Goal: Information Seeking & Learning: Compare options

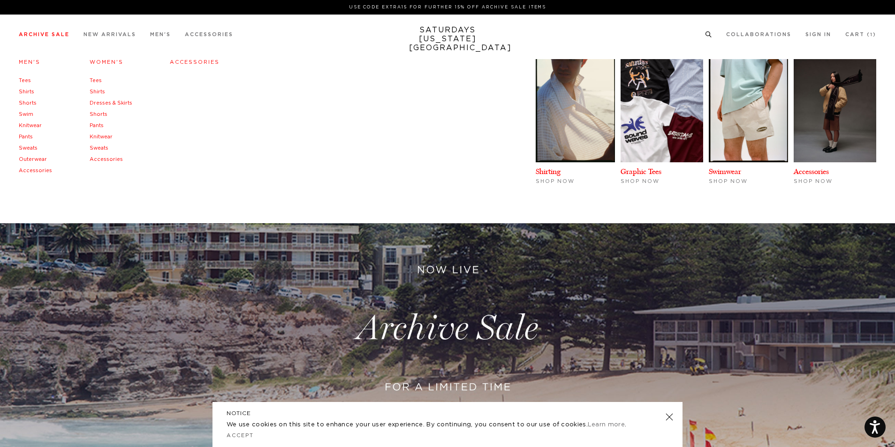
click at [24, 62] on link "Men's" at bounding box center [30, 62] width 22 height 5
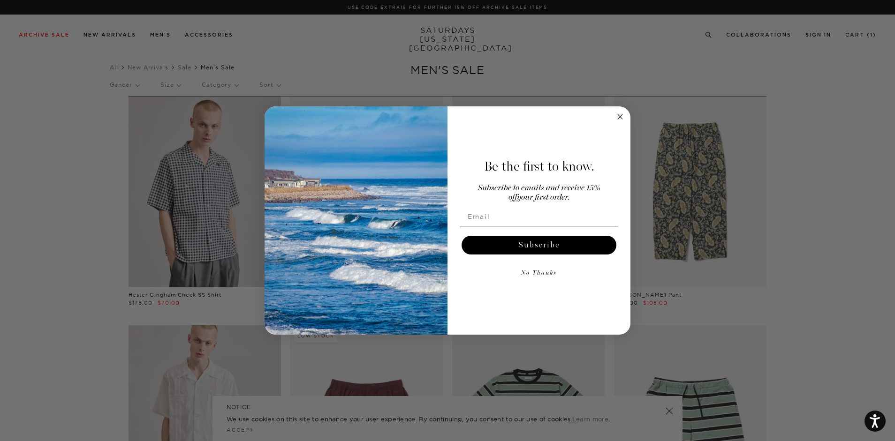
click at [616, 117] on circle "Close dialog" at bounding box center [620, 116] width 11 height 11
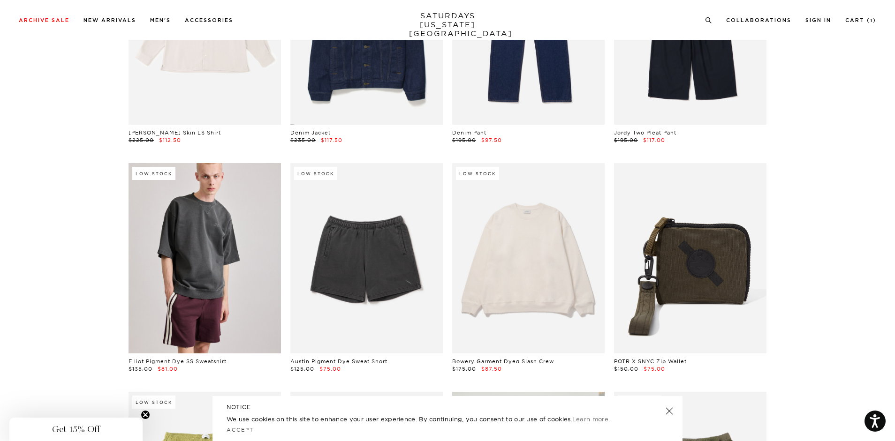
scroll to position [6940, 0]
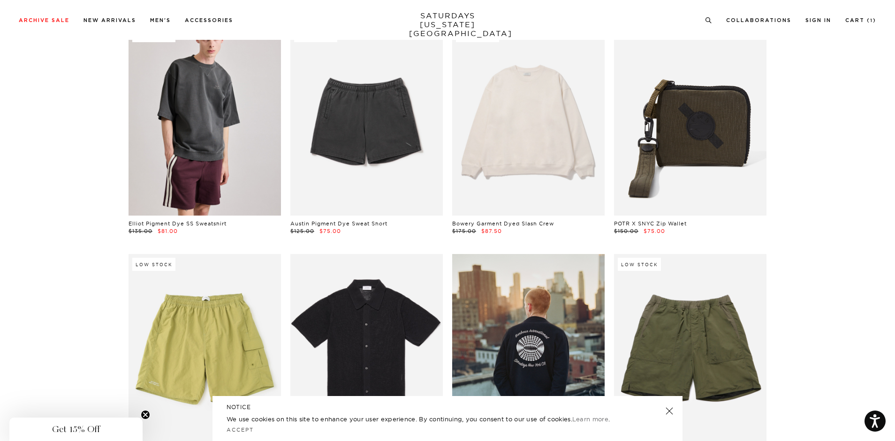
drag, startPoint x: 70, startPoint y: 176, endPoint x: 63, endPoint y: 94, distance: 82.4
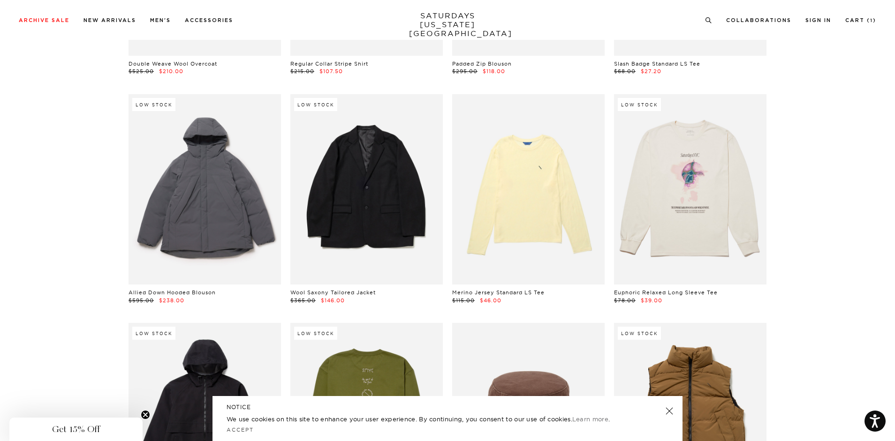
scroll to position [10785, 0]
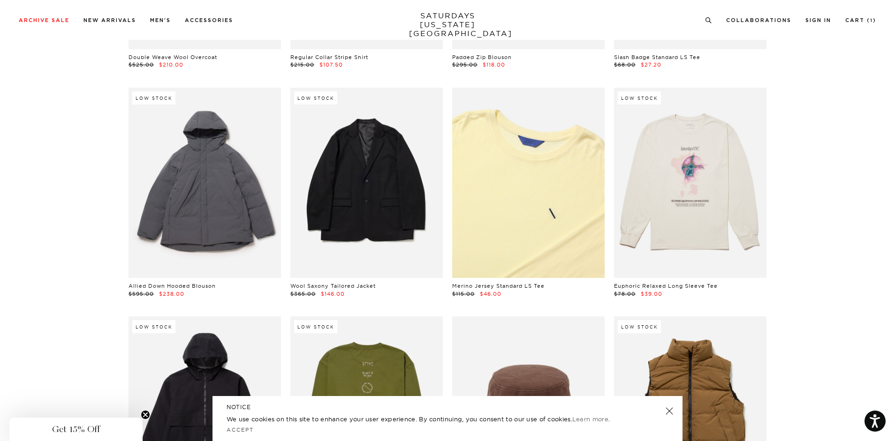
click at [505, 169] on link at bounding box center [528, 183] width 152 height 190
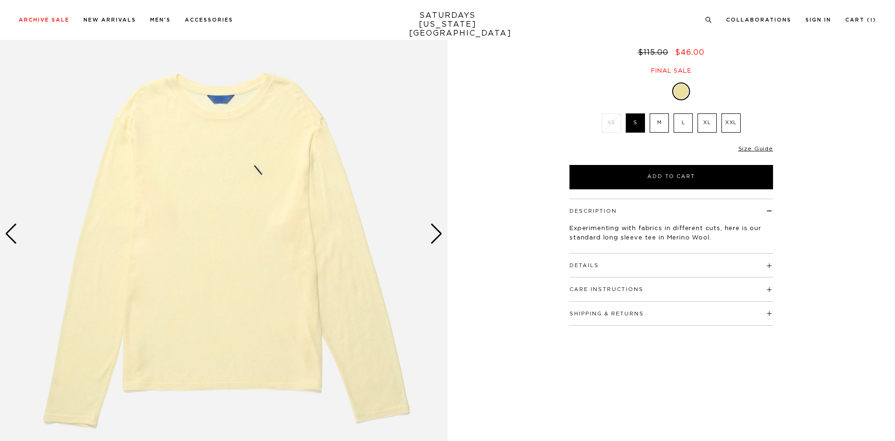
scroll to position [94, 0]
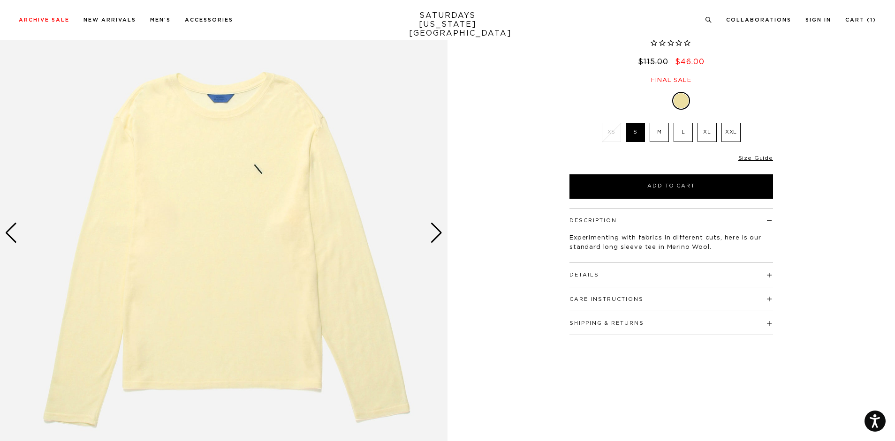
click at [434, 232] on div "Next slide" at bounding box center [436, 233] width 13 height 21
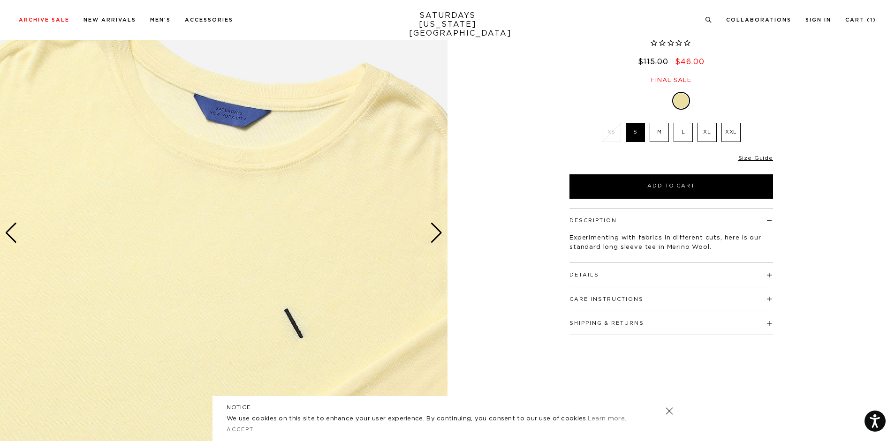
click at [434, 232] on div "Next slide" at bounding box center [436, 233] width 13 height 21
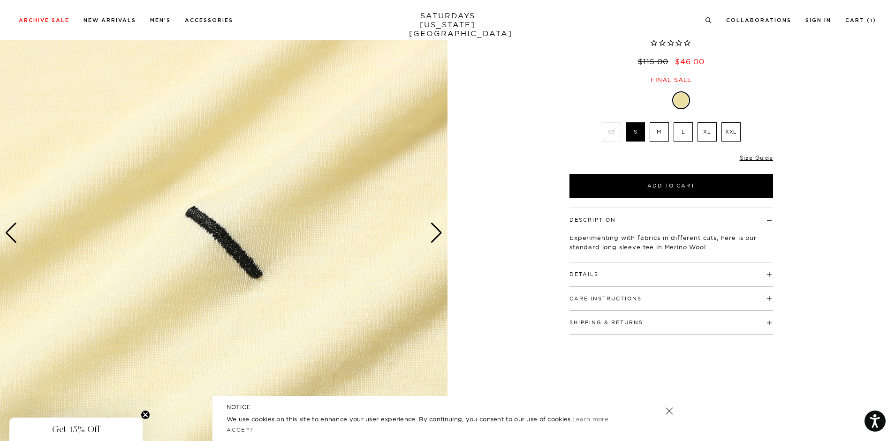
click at [434, 232] on div "Next slide" at bounding box center [436, 233] width 13 height 21
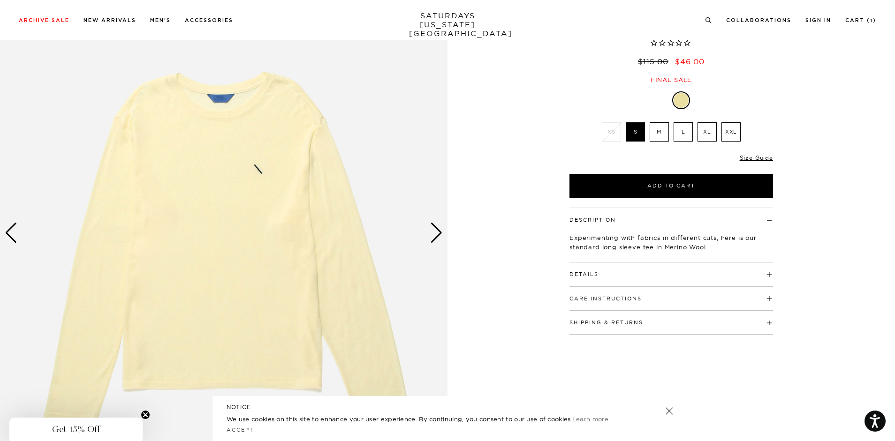
click at [434, 232] on div "Next slide" at bounding box center [436, 233] width 13 height 21
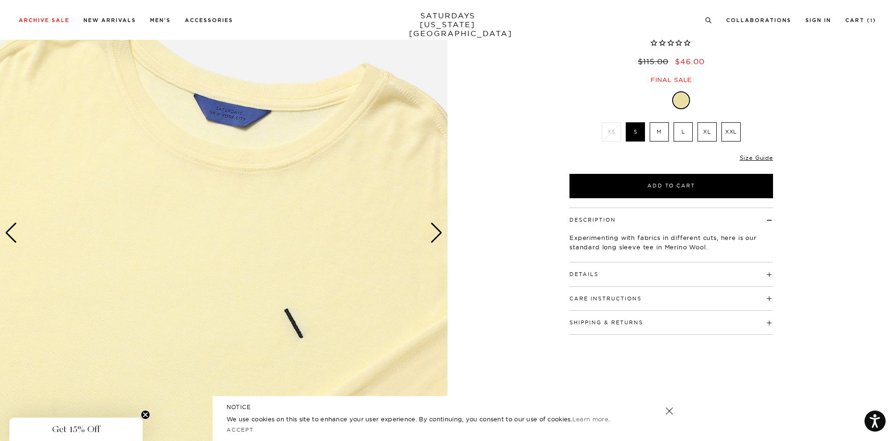
click at [434, 232] on div "Next slide" at bounding box center [436, 233] width 13 height 21
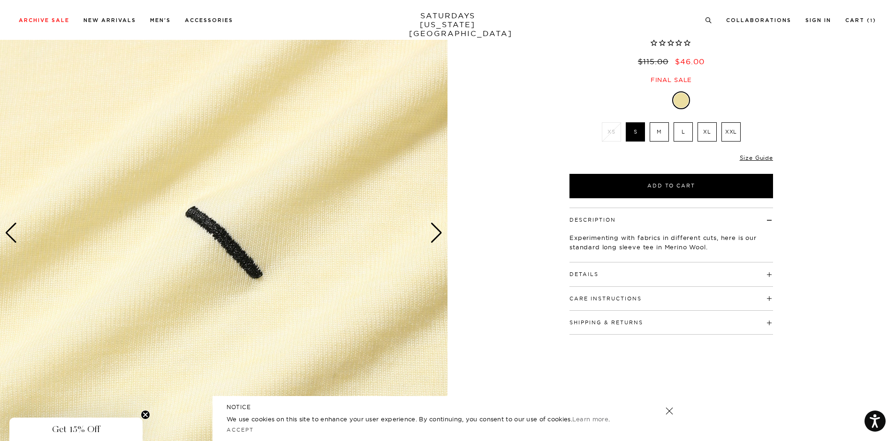
click at [434, 232] on div "Next slide" at bounding box center [436, 233] width 13 height 21
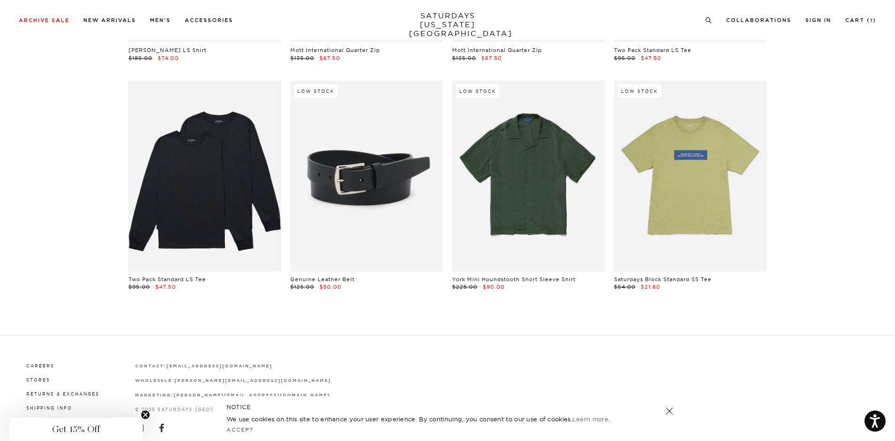
scroll to position [18592, 0]
click at [376, 150] on link at bounding box center [366, 175] width 152 height 190
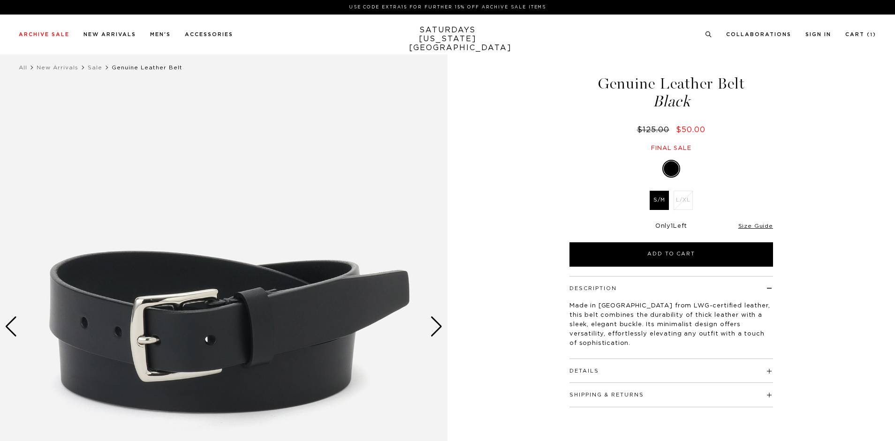
click at [431, 324] on div "Next slide" at bounding box center [436, 327] width 13 height 21
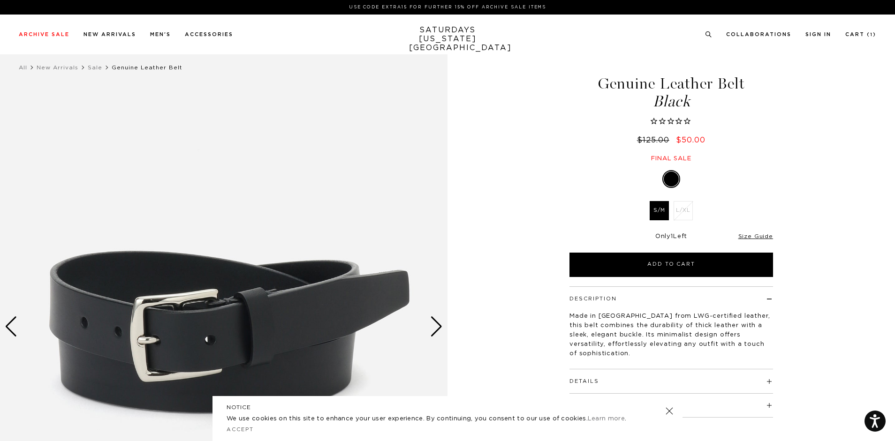
click at [431, 324] on div "Next slide" at bounding box center [436, 327] width 13 height 21
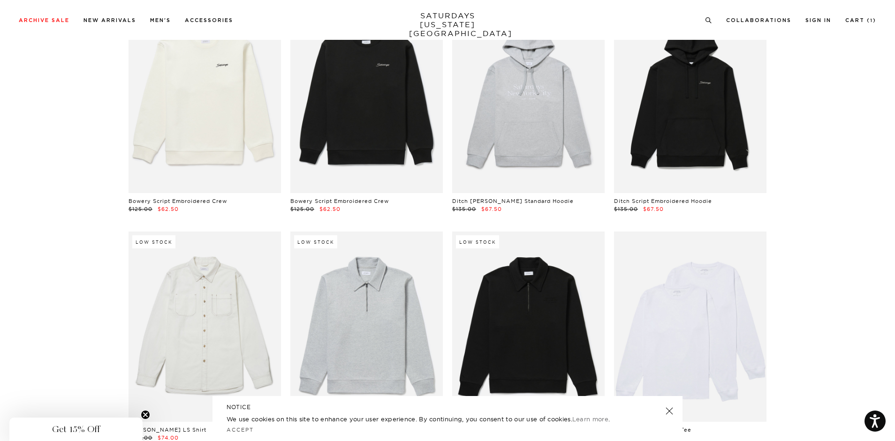
scroll to position [18240, 0]
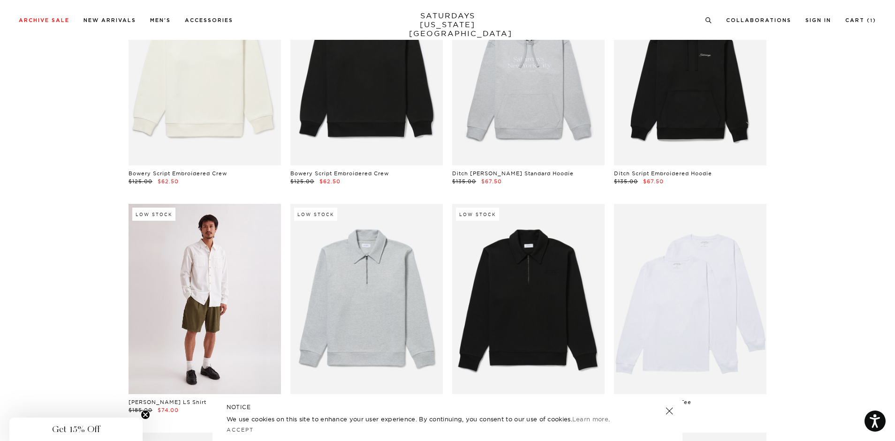
click at [181, 267] on link at bounding box center [204, 299] width 152 height 190
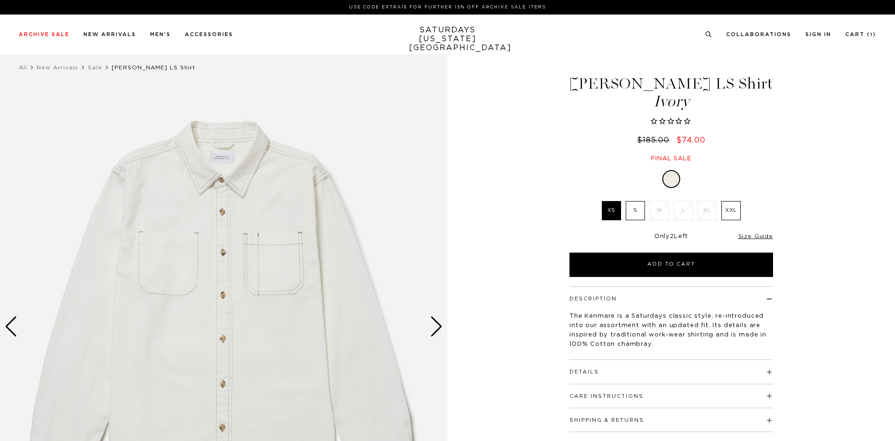
scroll to position [49, 0]
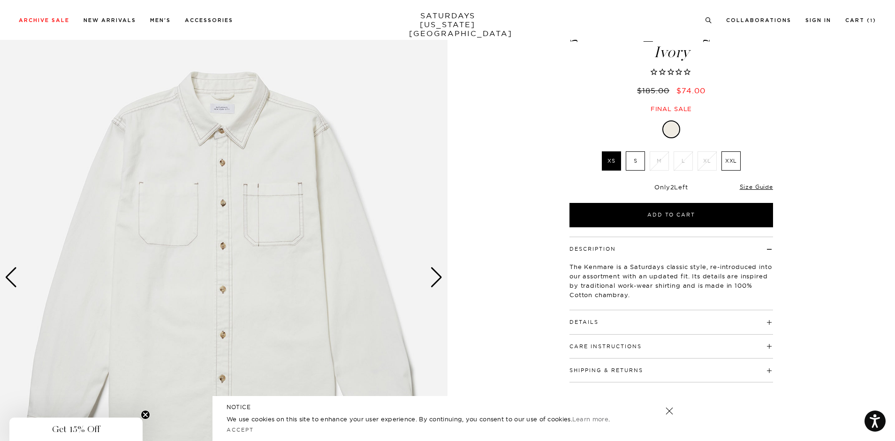
click at [436, 281] on div "Next slide" at bounding box center [436, 277] width 13 height 21
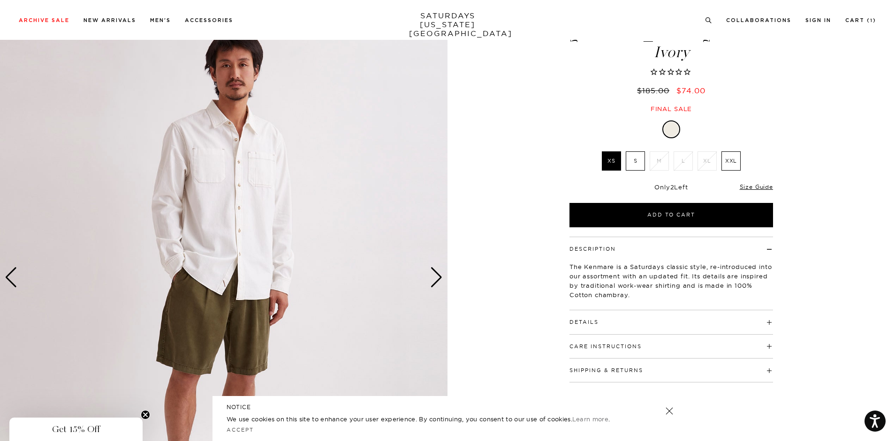
click at [436, 281] on div "Next slide" at bounding box center [436, 277] width 13 height 21
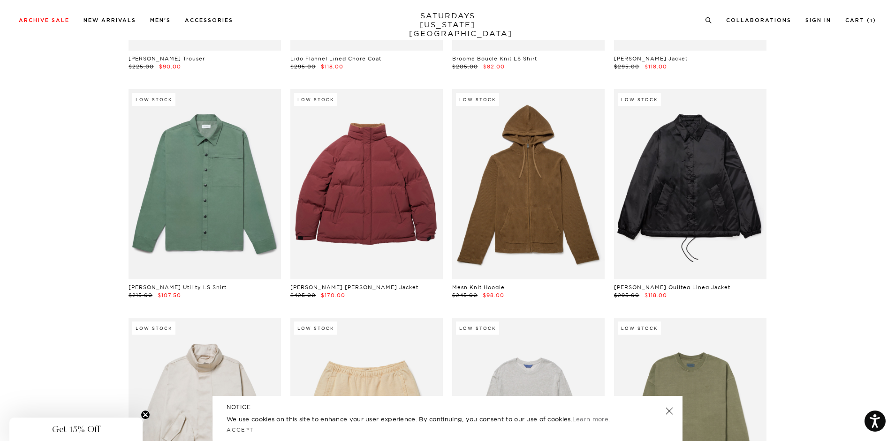
scroll to position [14632, 0]
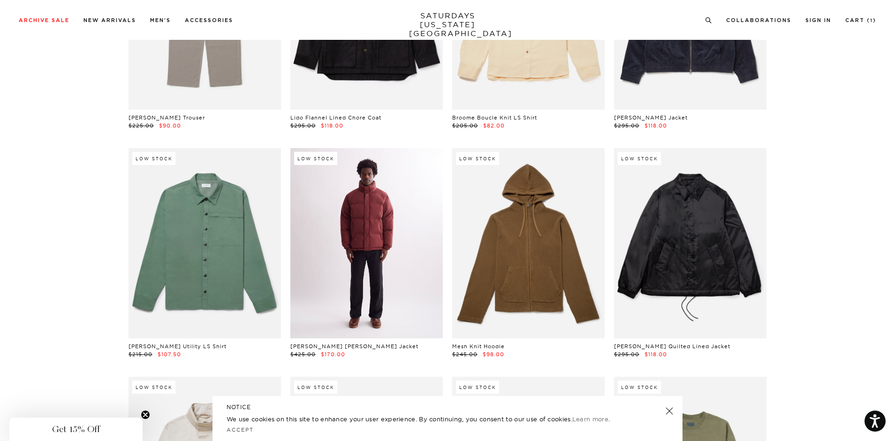
click at [411, 220] on link at bounding box center [366, 243] width 152 height 190
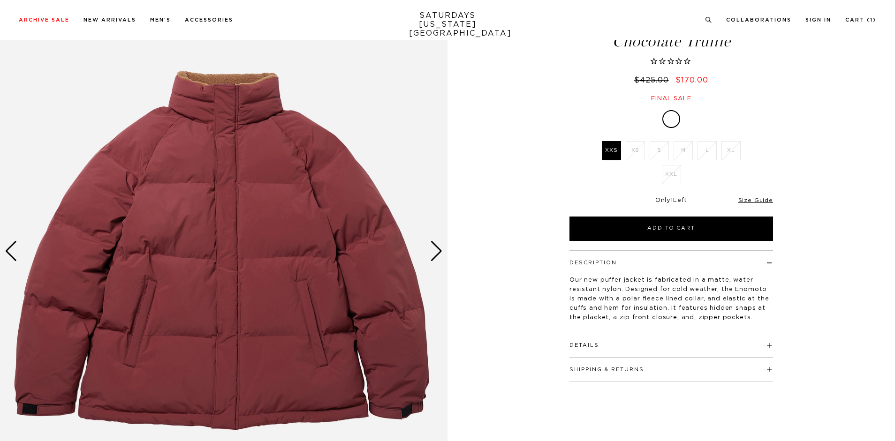
scroll to position [75, 0]
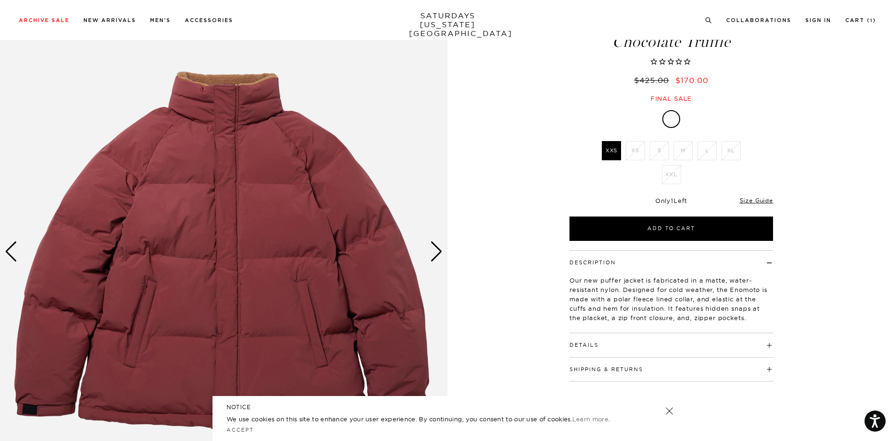
click at [440, 254] on div "Next slide" at bounding box center [436, 251] width 13 height 21
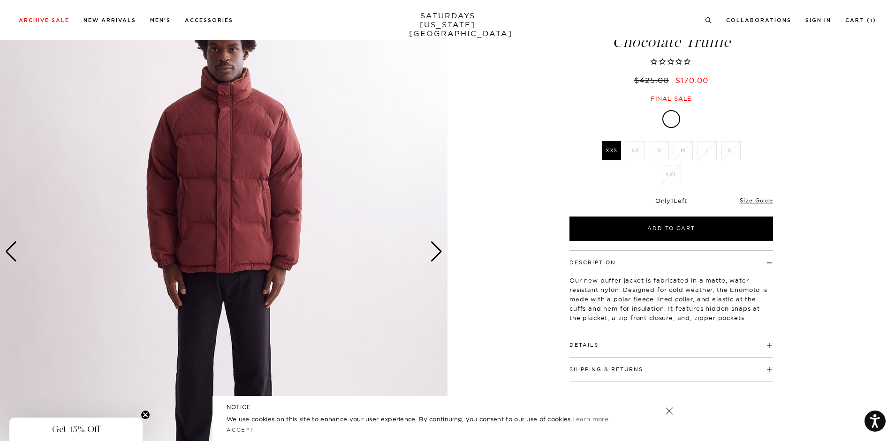
click at [438, 254] on div "Next slide" at bounding box center [436, 251] width 13 height 21
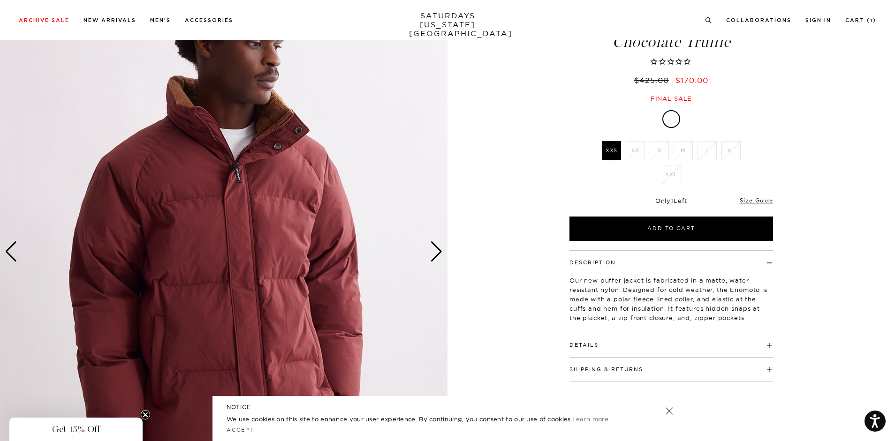
click at [438, 254] on div "Next slide" at bounding box center [436, 251] width 13 height 21
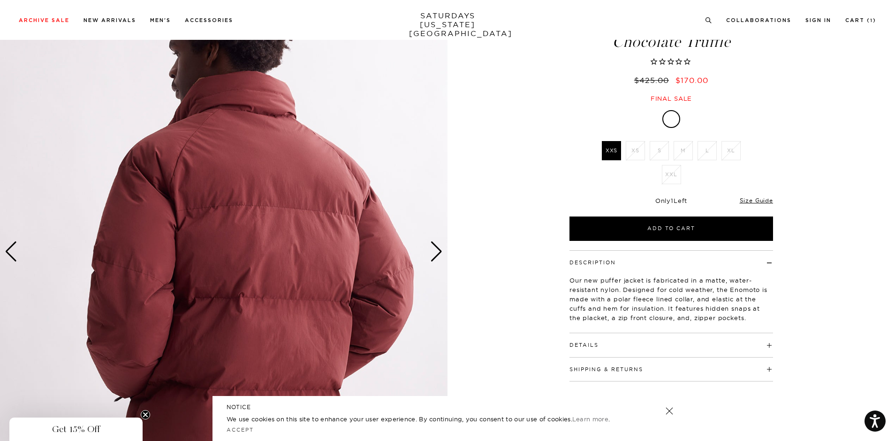
click at [438, 254] on div "Next slide" at bounding box center [436, 251] width 13 height 21
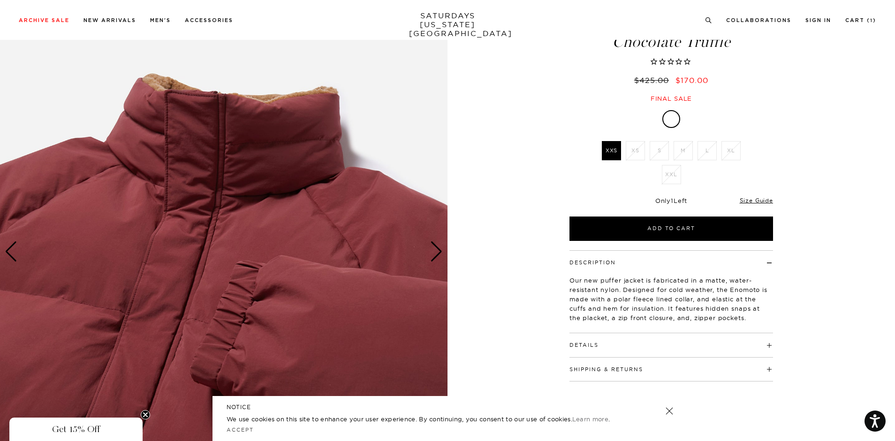
click at [438, 254] on div "Next slide" at bounding box center [436, 251] width 13 height 21
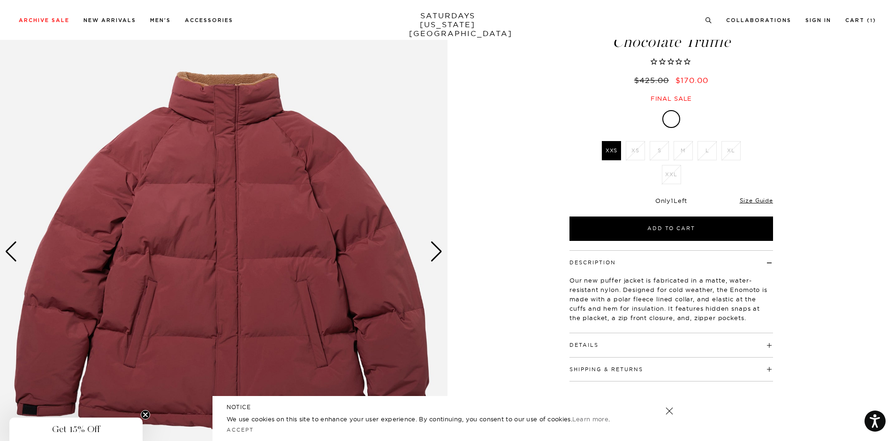
click at [438, 254] on div "Next slide" at bounding box center [436, 251] width 13 height 21
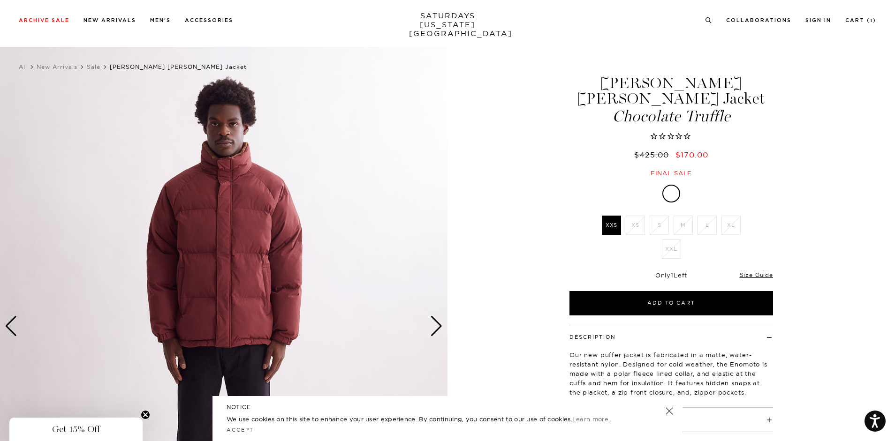
scroll to position [1, 0]
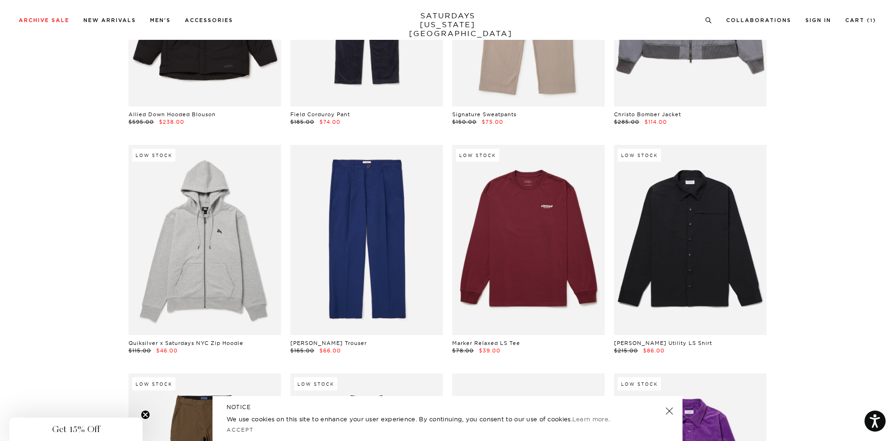
scroll to position [11179, 0]
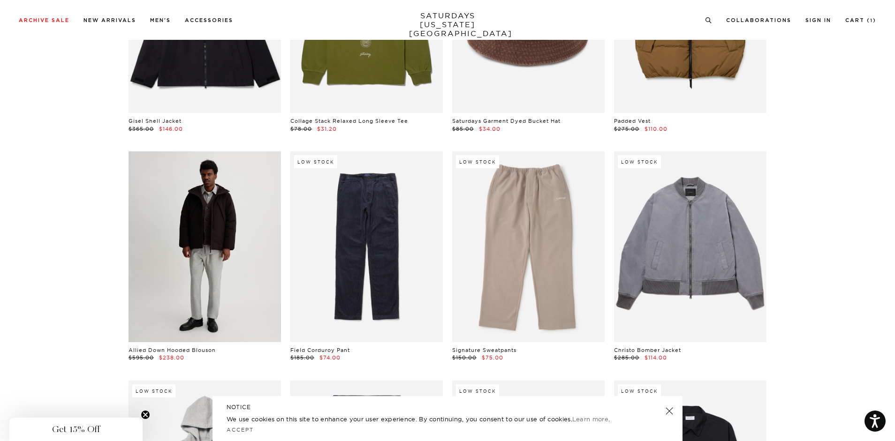
click at [172, 253] on link at bounding box center [204, 246] width 152 height 190
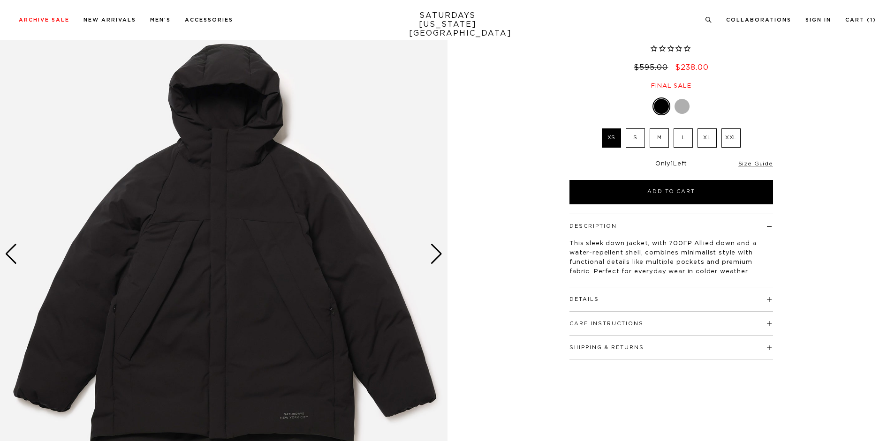
scroll to position [72, 0]
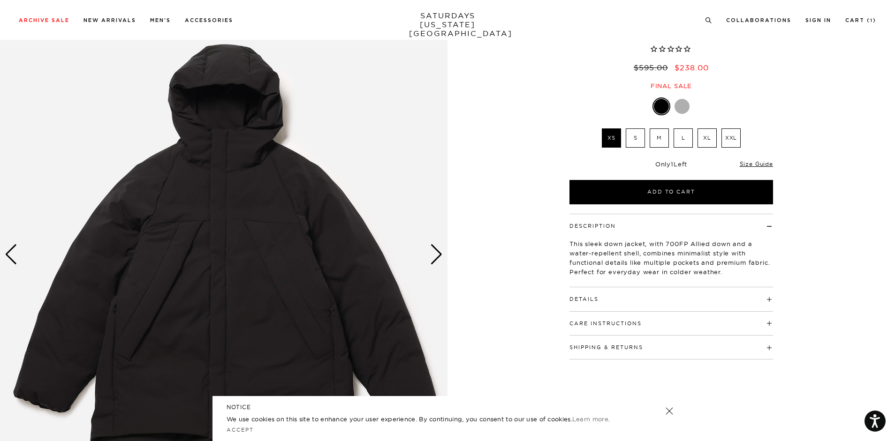
click at [438, 249] on div "Next slide" at bounding box center [436, 254] width 13 height 21
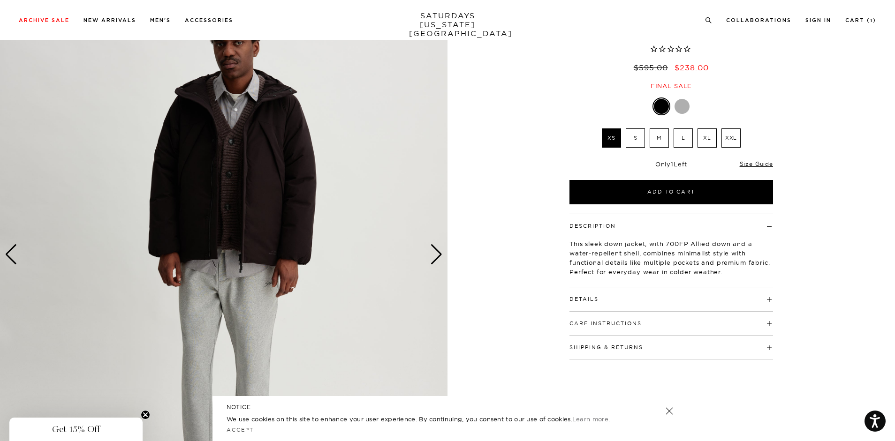
click at [438, 249] on div "Next slide" at bounding box center [436, 254] width 13 height 21
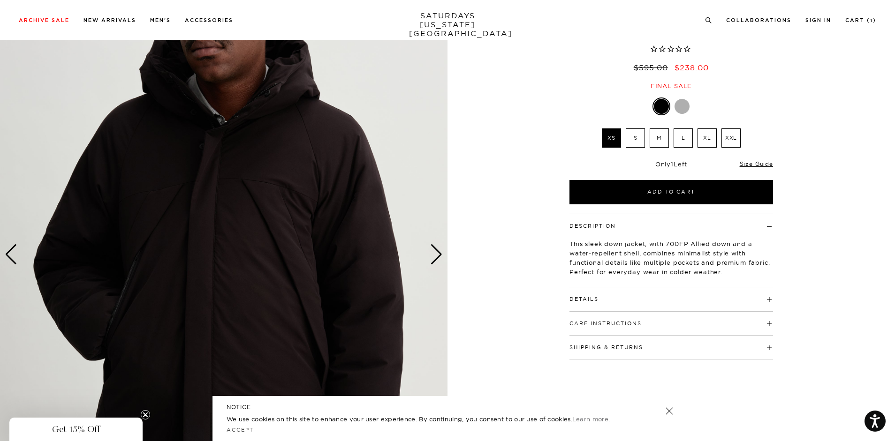
click at [438, 249] on div "Next slide" at bounding box center [436, 254] width 13 height 21
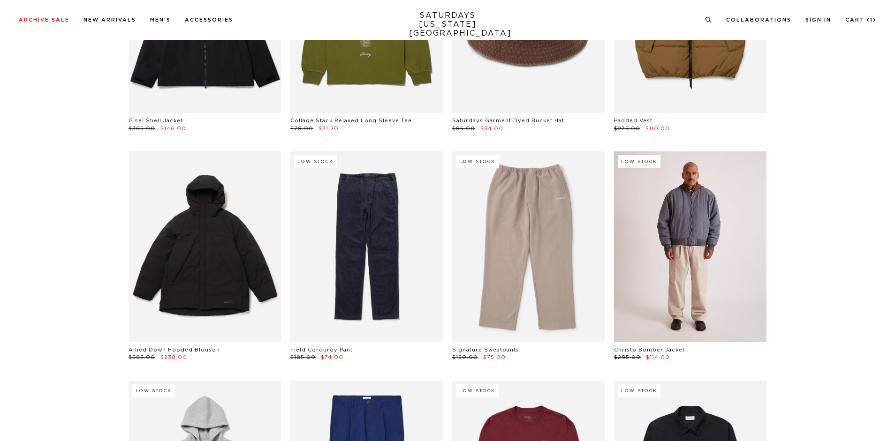
click at [706, 217] on link at bounding box center [690, 246] width 152 height 190
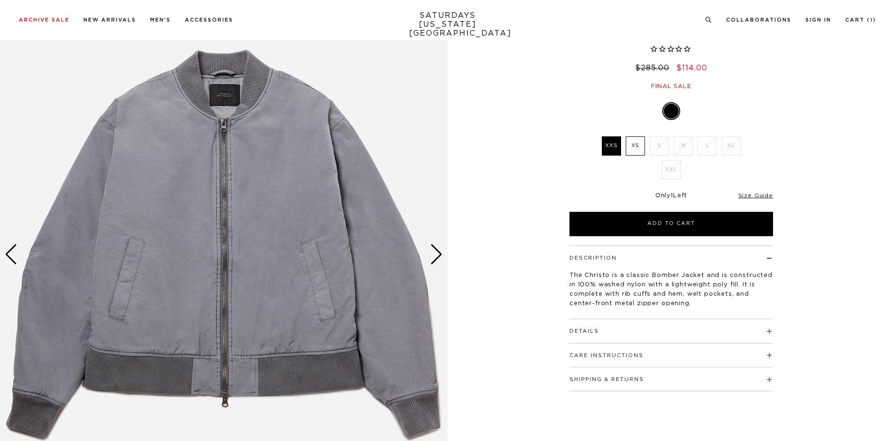
scroll to position [73, 0]
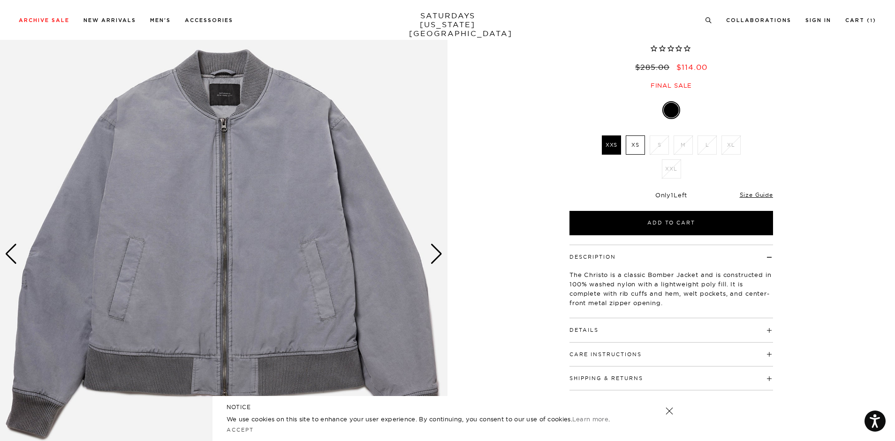
click at [434, 256] on div "Next slide" at bounding box center [436, 254] width 13 height 21
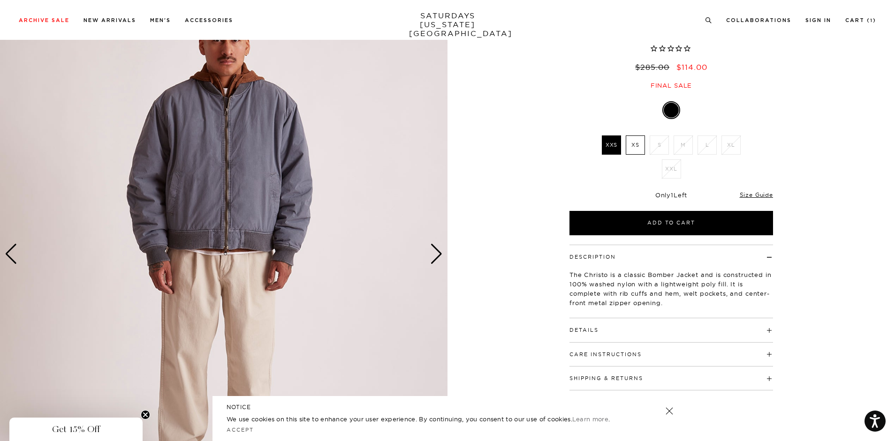
click at [434, 256] on div "Next slide" at bounding box center [436, 254] width 13 height 21
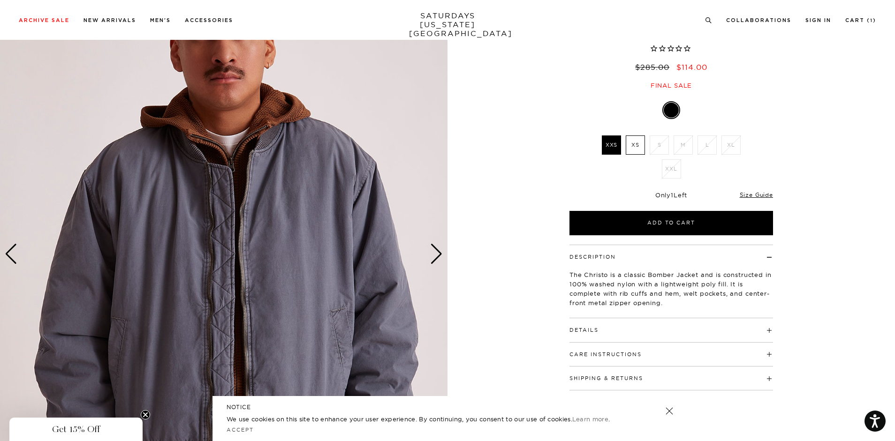
click at [434, 256] on div "Next slide" at bounding box center [436, 254] width 13 height 21
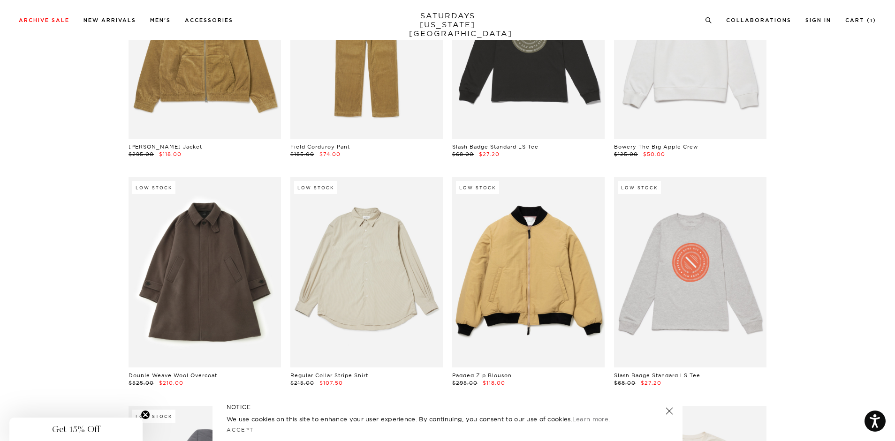
scroll to position [10466, 0]
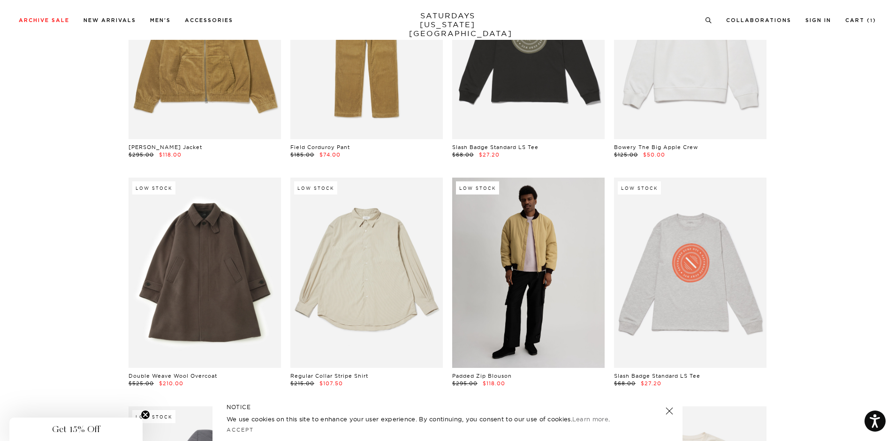
click at [513, 262] on link at bounding box center [528, 273] width 152 height 190
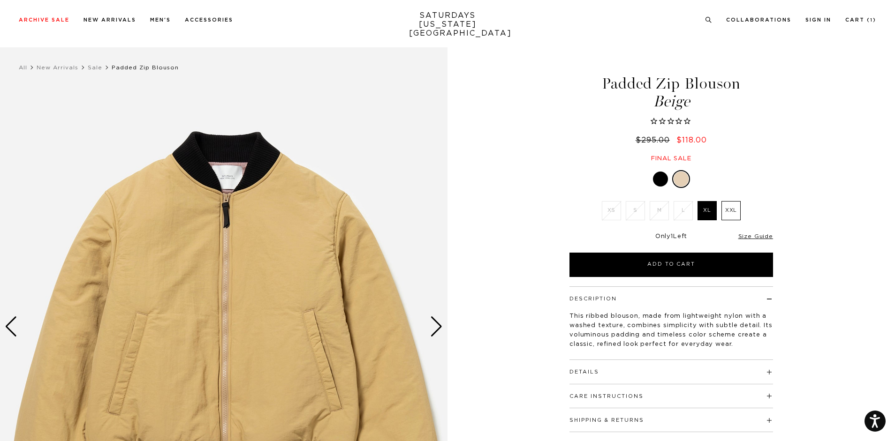
scroll to position [70, 0]
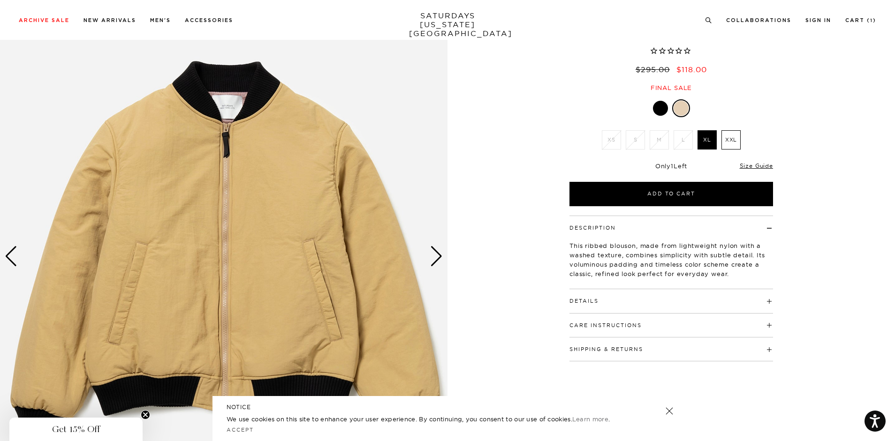
click at [663, 111] on div at bounding box center [660, 108] width 15 height 15
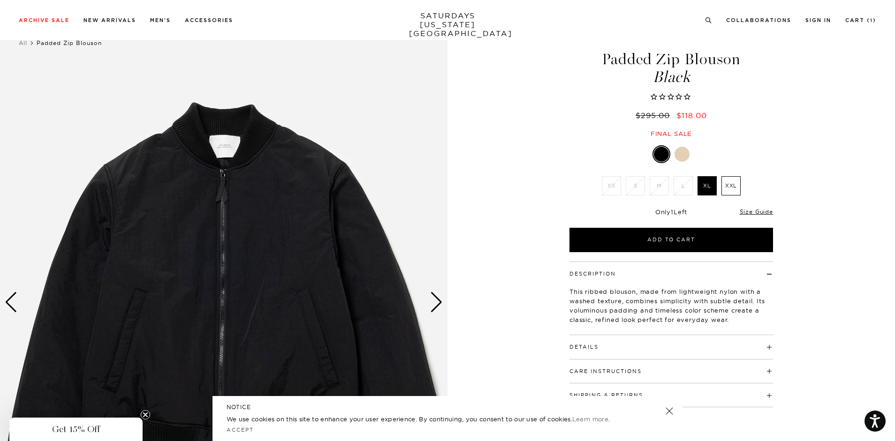
scroll to position [24, 0]
click at [679, 157] on div at bounding box center [681, 154] width 15 height 15
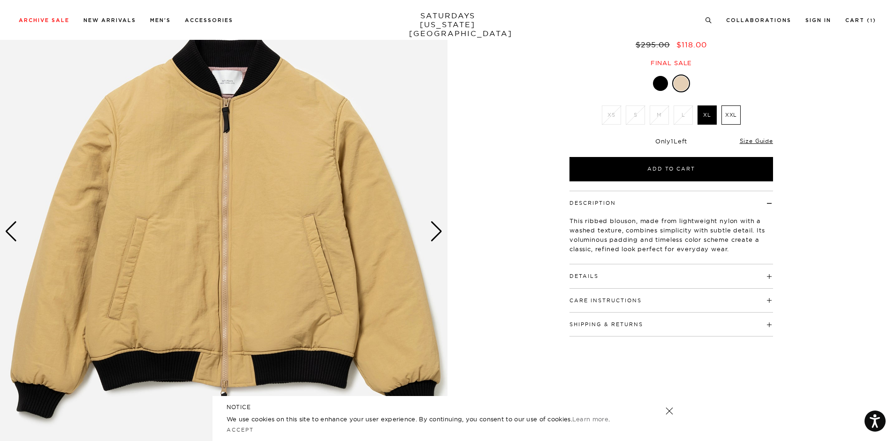
scroll to position [96, 0]
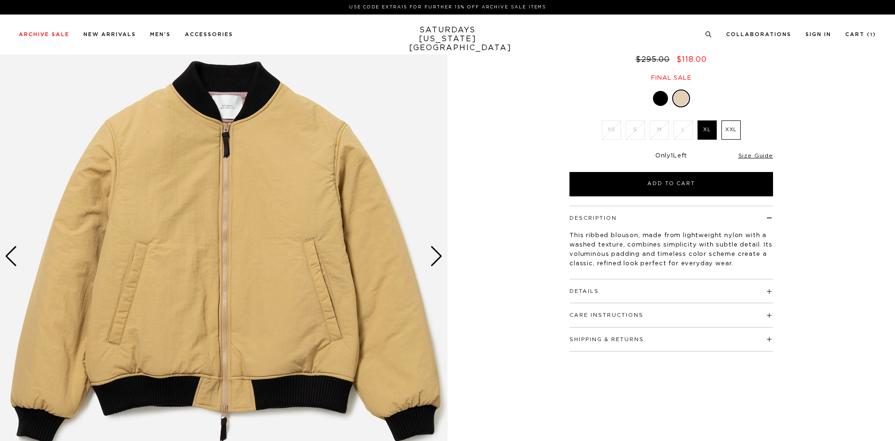
scroll to position [70, 0]
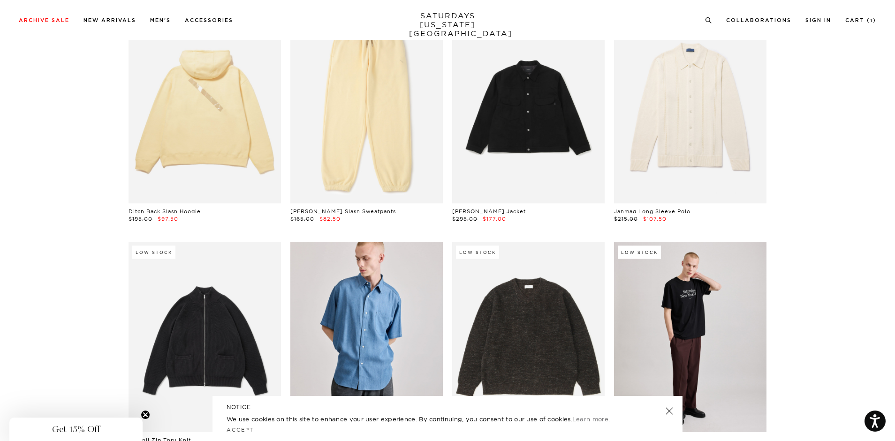
scroll to position [5897, 0]
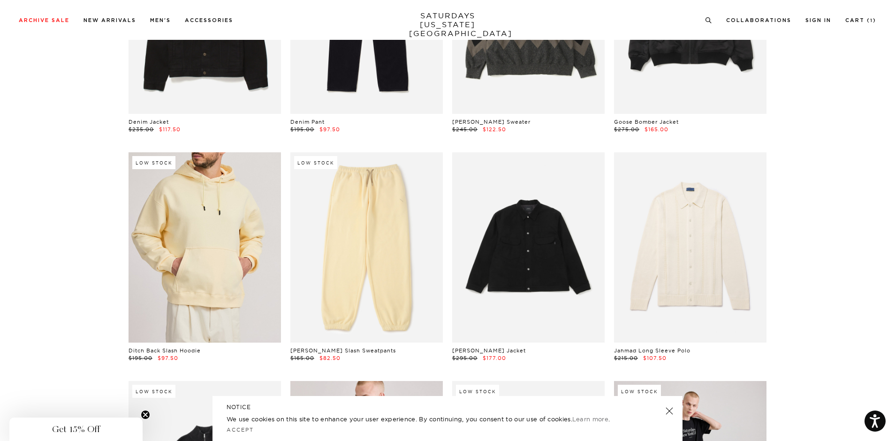
click at [156, 236] on link at bounding box center [204, 247] width 152 height 190
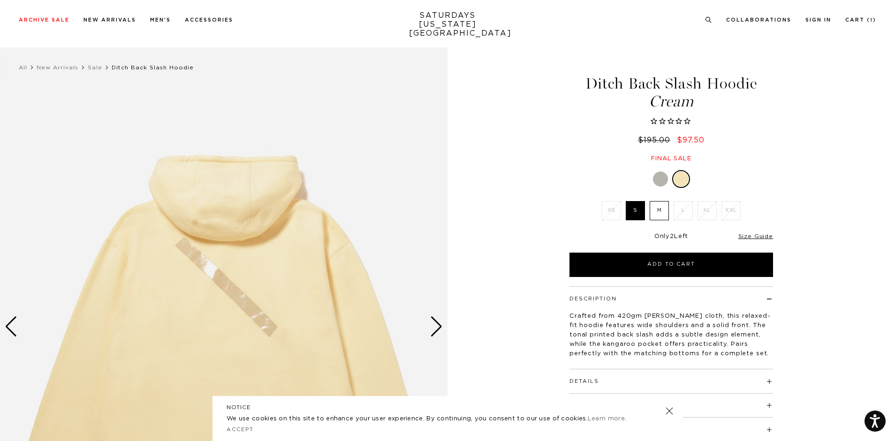
scroll to position [74, 0]
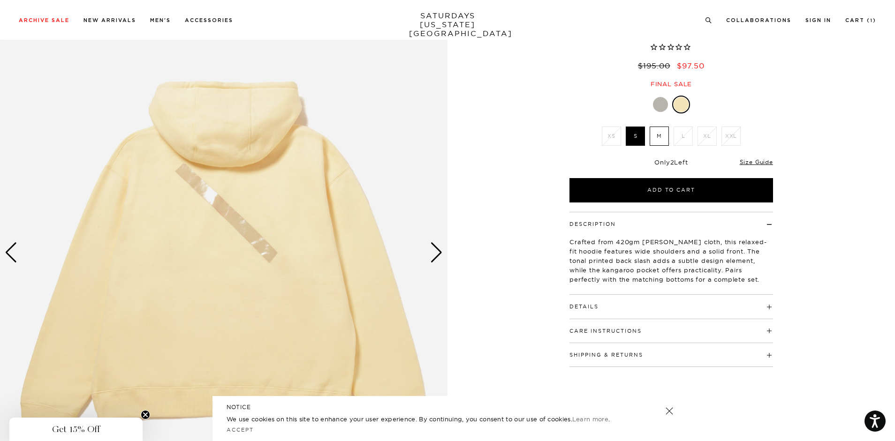
click at [437, 253] on div "Next slide" at bounding box center [436, 252] width 13 height 21
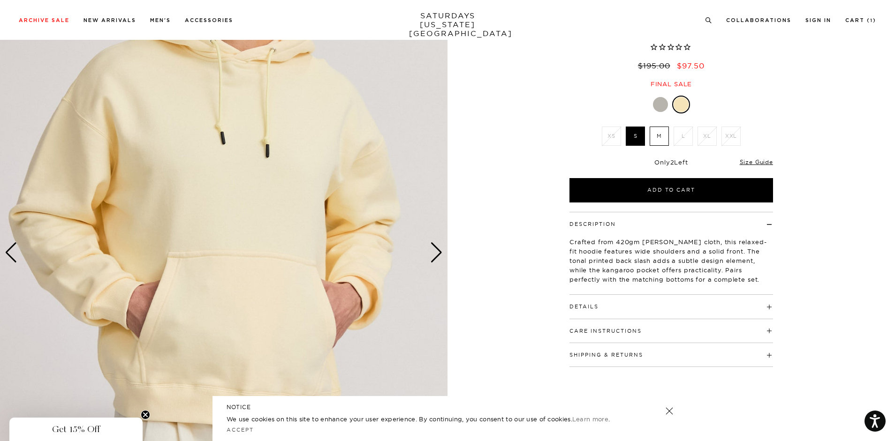
click at [437, 253] on div "Next slide" at bounding box center [436, 252] width 13 height 21
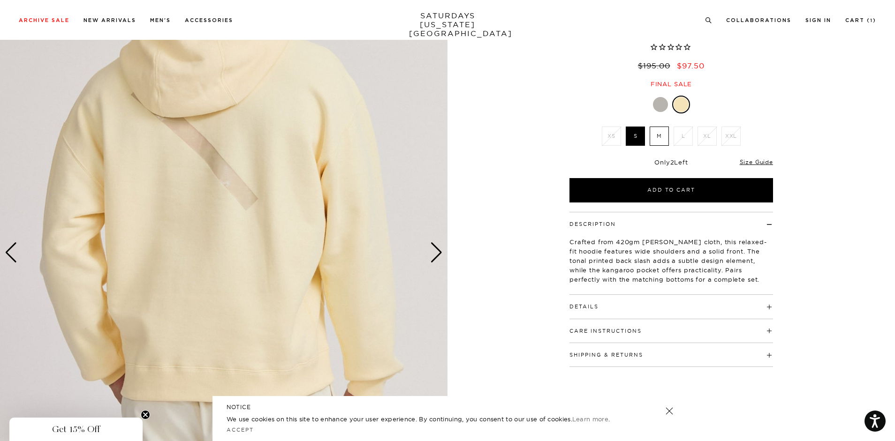
click at [437, 253] on div "Next slide" at bounding box center [436, 252] width 13 height 21
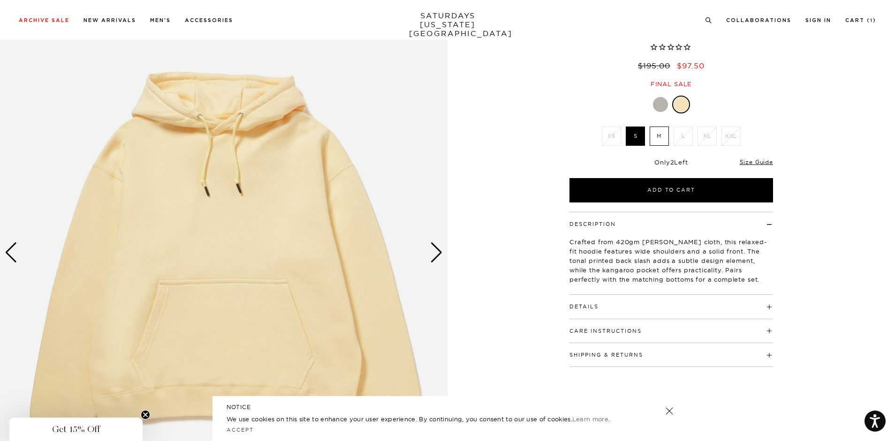
click at [660, 106] on div at bounding box center [660, 104] width 15 height 15
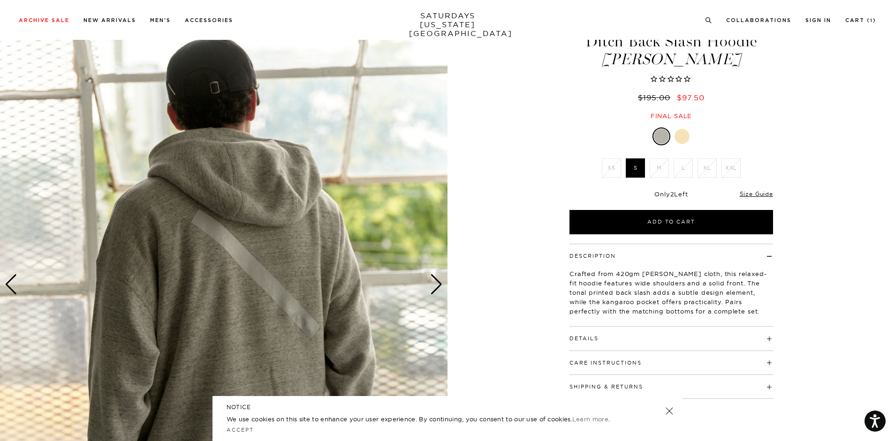
click at [426, 282] on img at bounding box center [223, 284] width 447 height 559
click at [438, 287] on div "Next slide" at bounding box center [436, 284] width 13 height 21
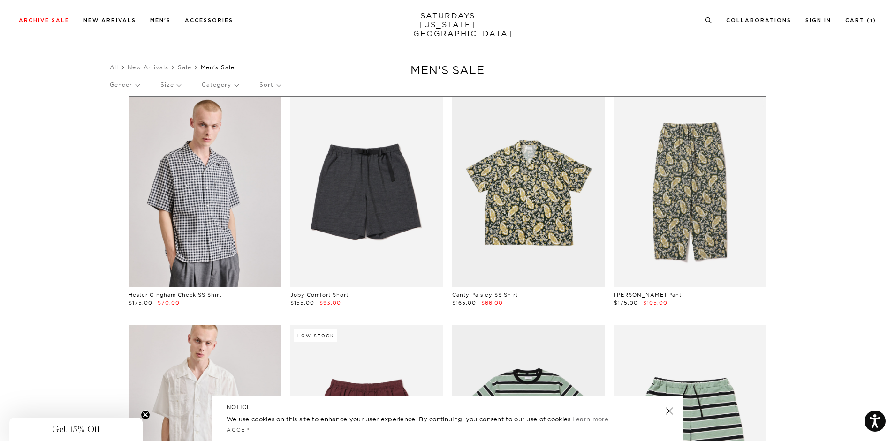
scroll to position [0, 0]
click at [224, 83] on p "Category" at bounding box center [220, 85] width 37 height 22
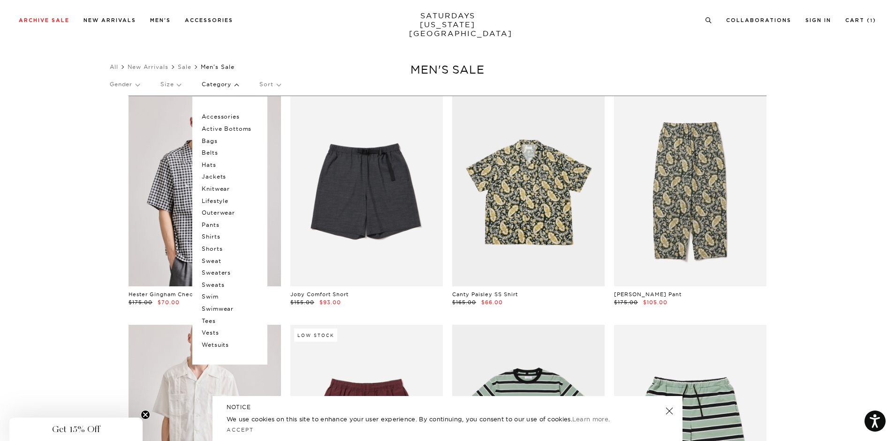
click at [214, 176] on p "Jackets" at bounding box center [230, 177] width 56 height 12
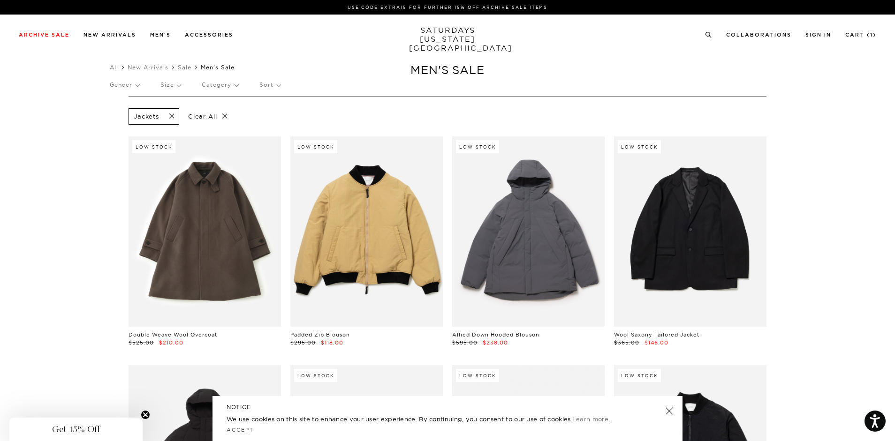
click at [209, 86] on p "Category" at bounding box center [220, 85] width 37 height 22
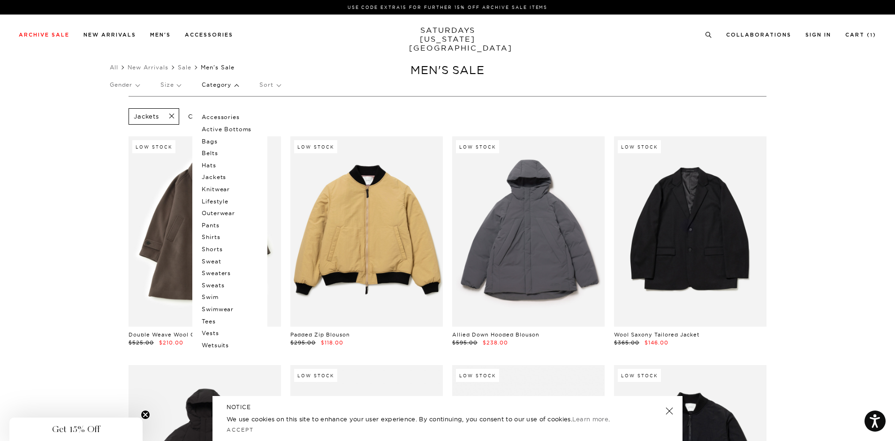
click at [225, 211] on p "Outerwear" at bounding box center [230, 213] width 56 height 12
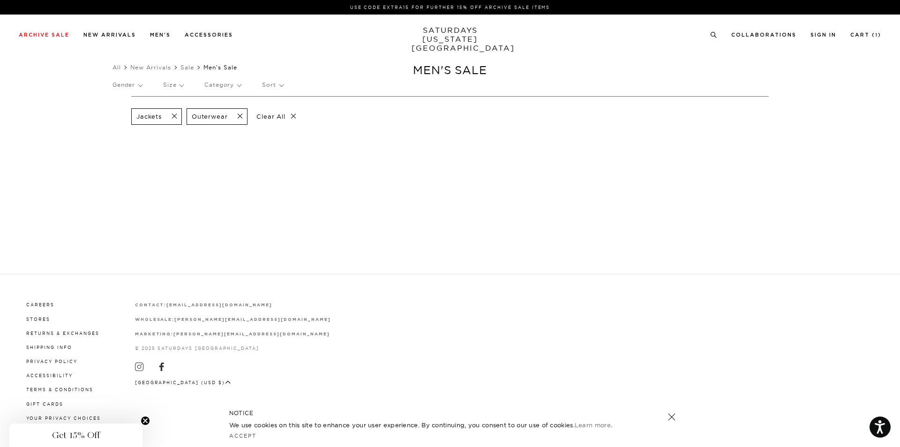
click at [172, 115] on span at bounding box center [172, 116] width 20 height 9
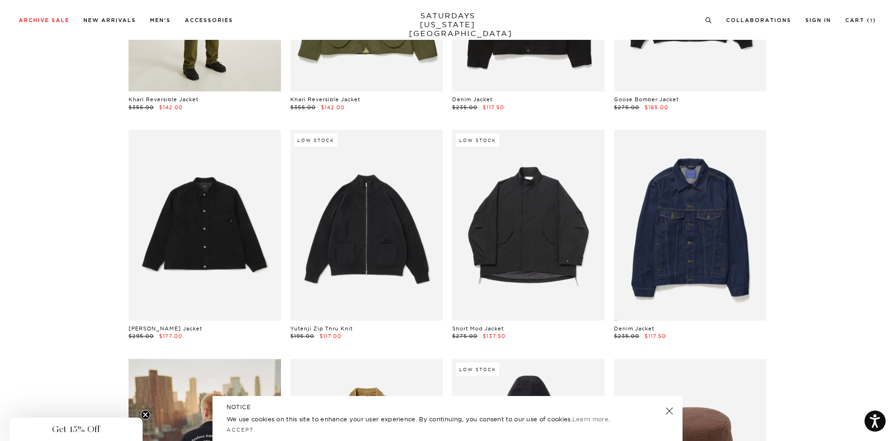
scroll to position [281, 0]
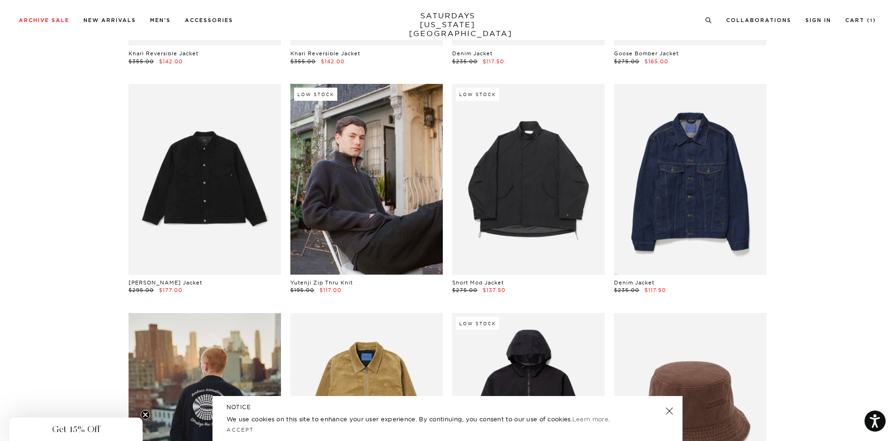
click at [405, 202] on link at bounding box center [366, 179] width 152 height 190
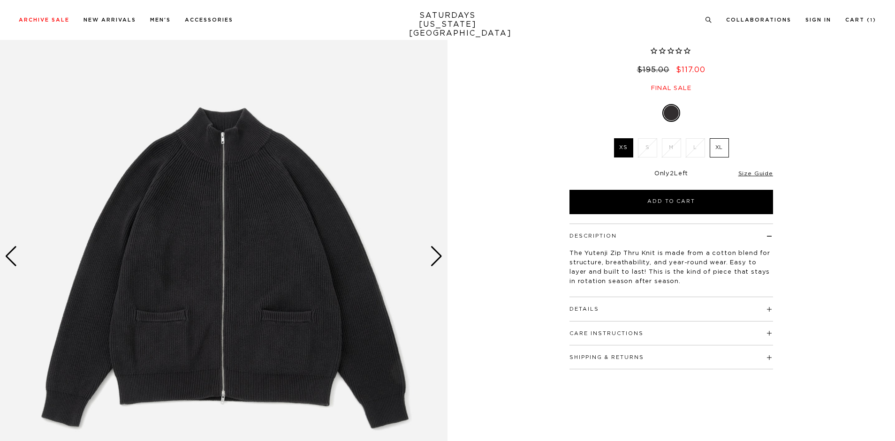
scroll to position [94, 0]
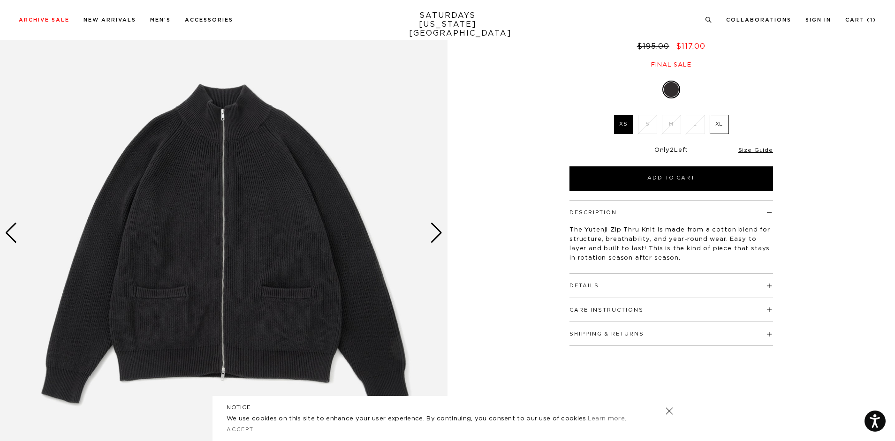
click at [432, 236] on div "Next slide" at bounding box center [436, 233] width 13 height 21
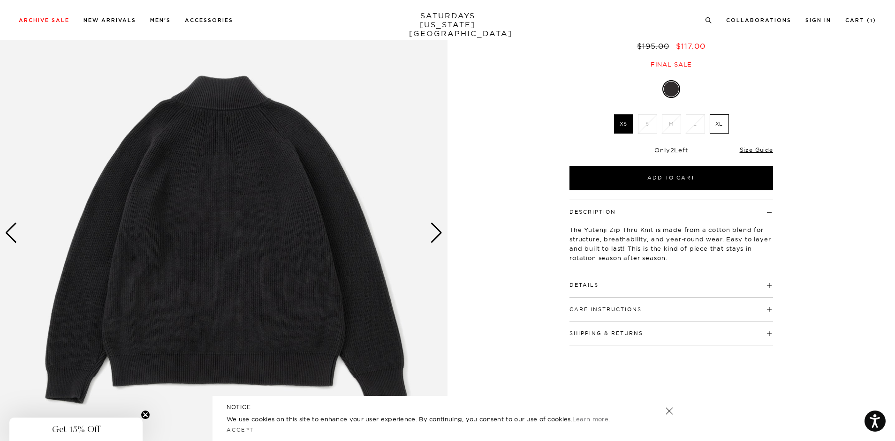
click at [432, 235] on div "Next slide" at bounding box center [436, 233] width 13 height 21
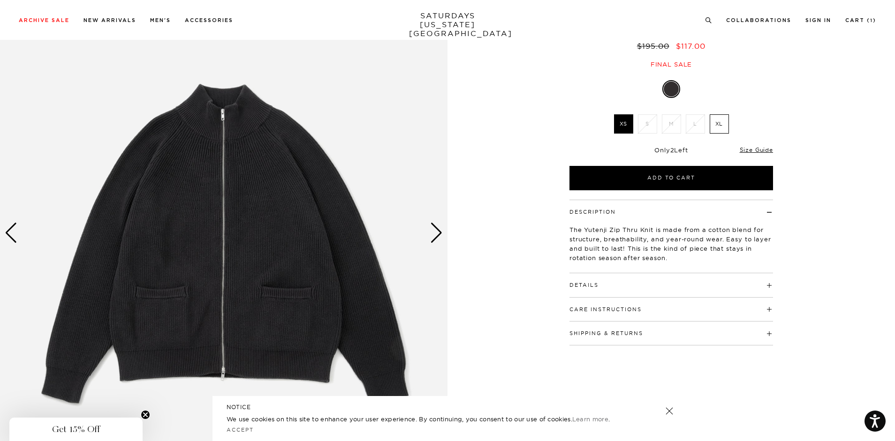
click at [432, 235] on div "Next slide" at bounding box center [436, 233] width 13 height 21
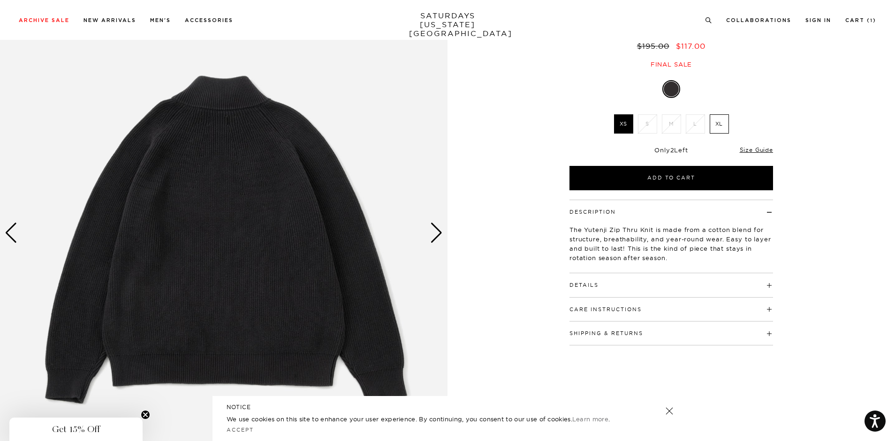
click at [432, 235] on div "Next slide" at bounding box center [436, 233] width 13 height 21
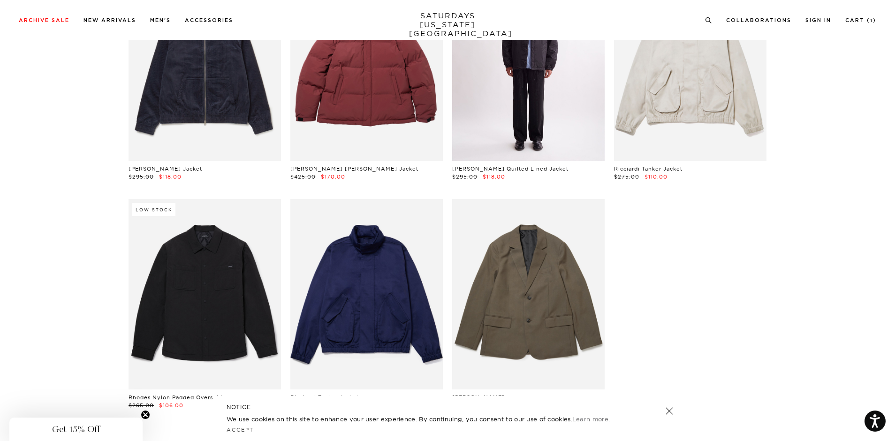
scroll to position [1782, 0]
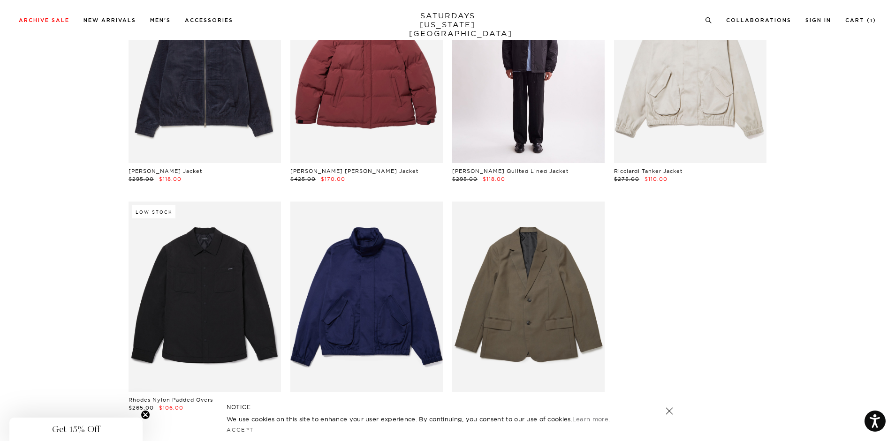
click at [526, 86] on link at bounding box center [528, 68] width 152 height 190
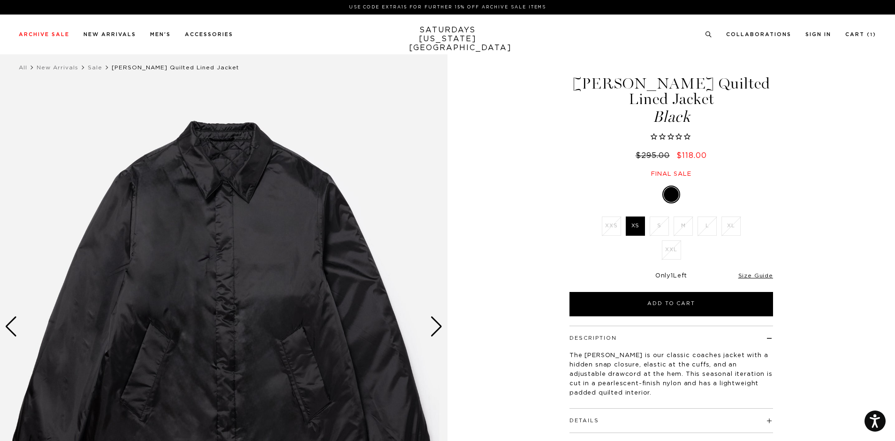
click at [439, 326] on div "Next slide" at bounding box center [436, 327] width 13 height 21
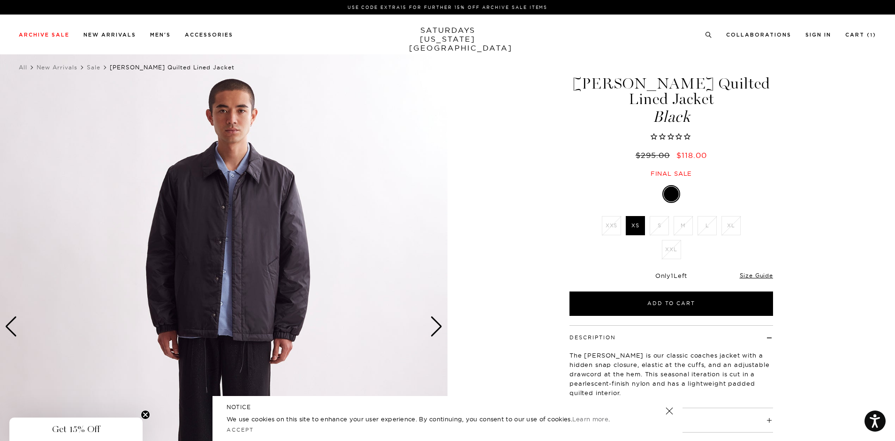
click at [439, 326] on div "Next slide" at bounding box center [436, 327] width 13 height 21
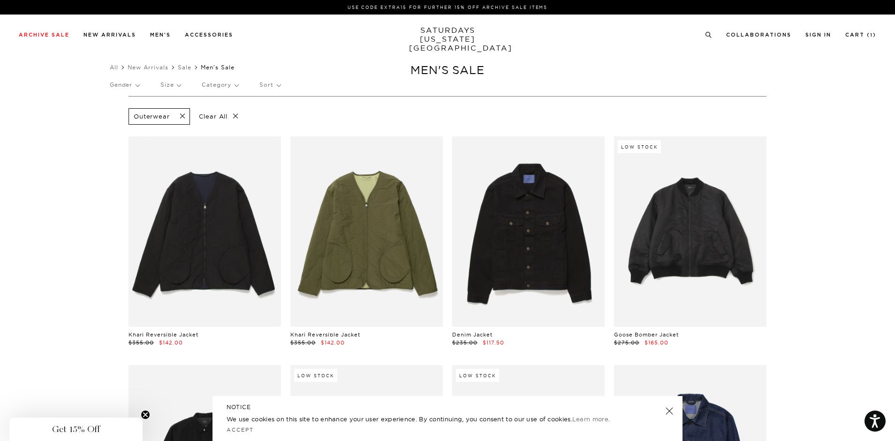
click at [183, 120] on span at bounding box center [180, 116] width 20 height 9
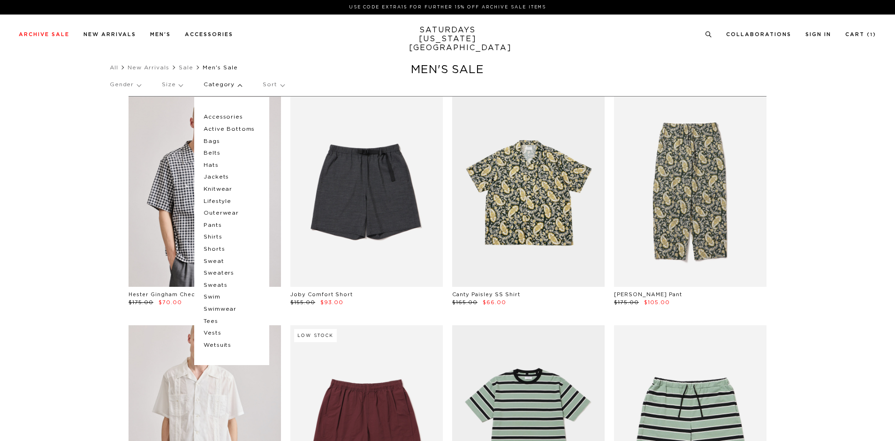
click at [218, 177] on p "Jackets" at bounding box center [232, 177] width 56 height 12
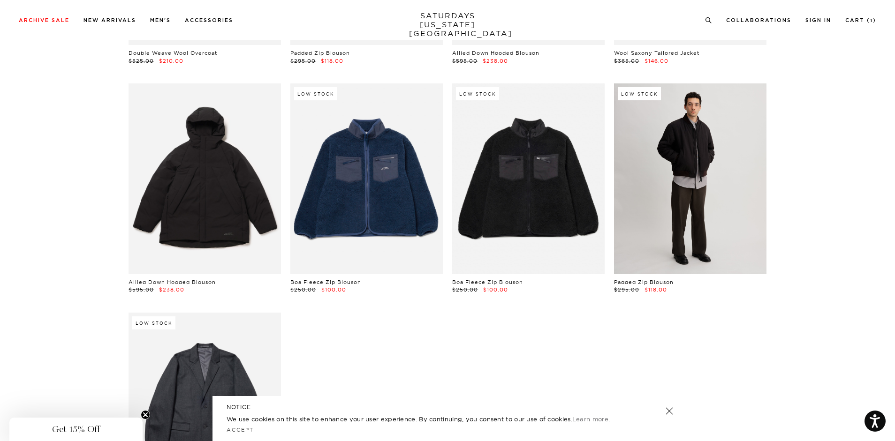
scroll to position [281, 0]
click at [707, 213] on link at bounding box center [690, 179] width 152 height 190
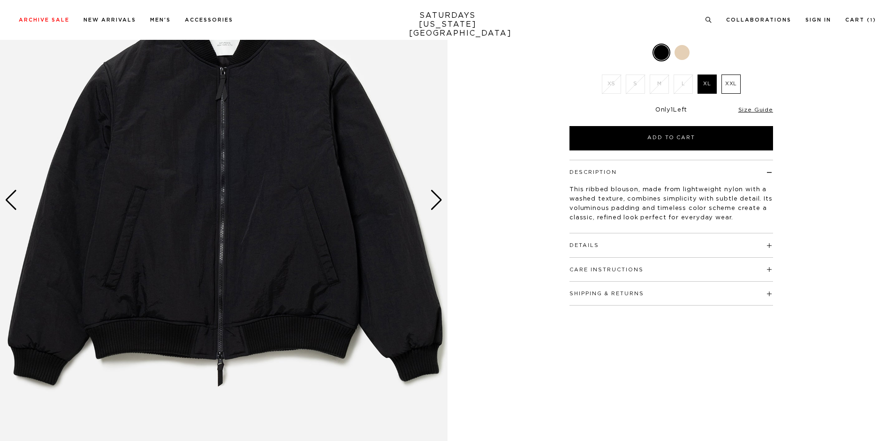
scroll to position [141, 0]
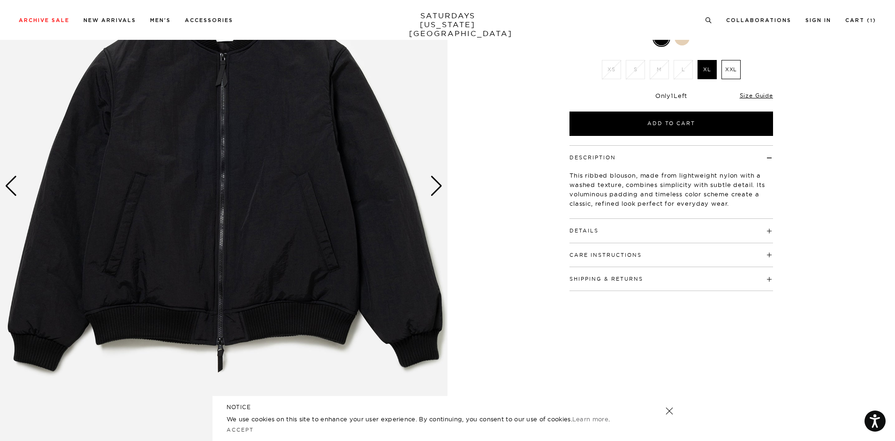
click at [439, 181] on div "Next slide" at bounding box center [436, 186] width 13 height 21
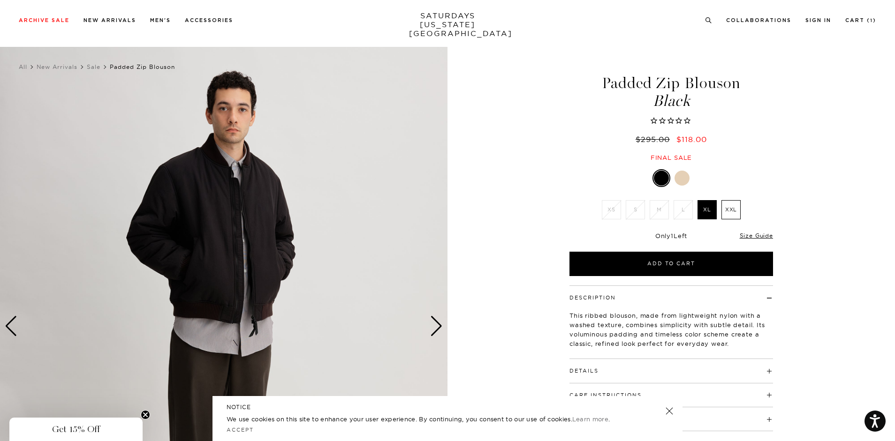
scroll to position [0, 0]
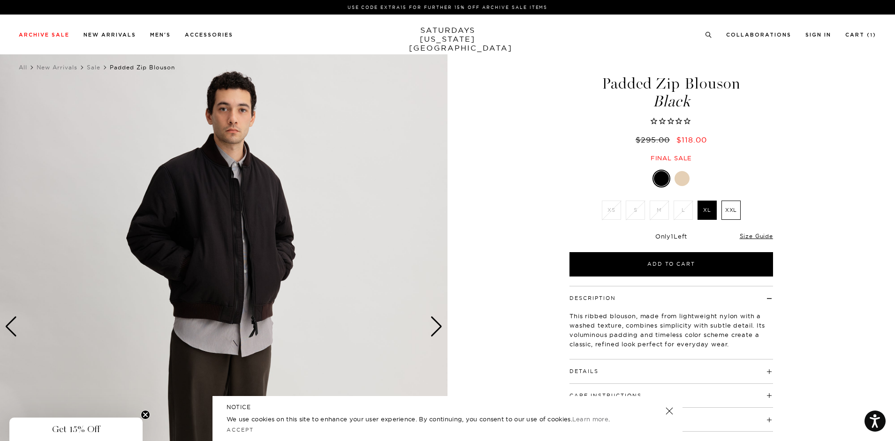
click at [437, 328] on div "Next slide" at bounding box center [436, 327] width 13 height 21
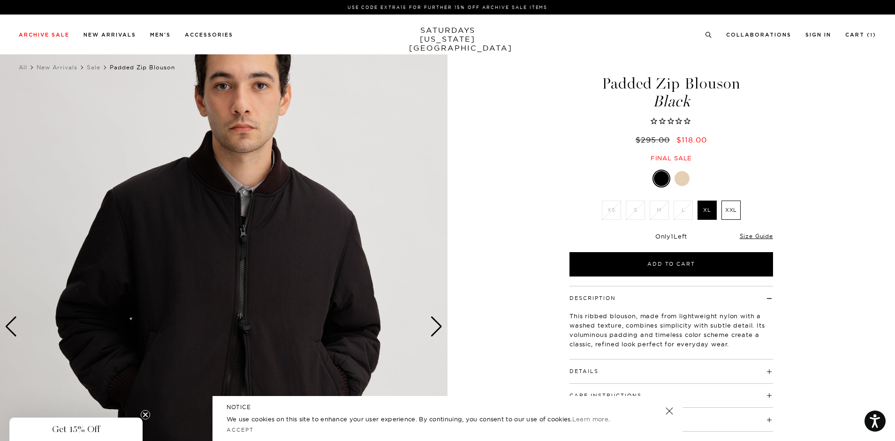
click at [684, 173] on div at bounding box center [681, 178] width 15 height 15
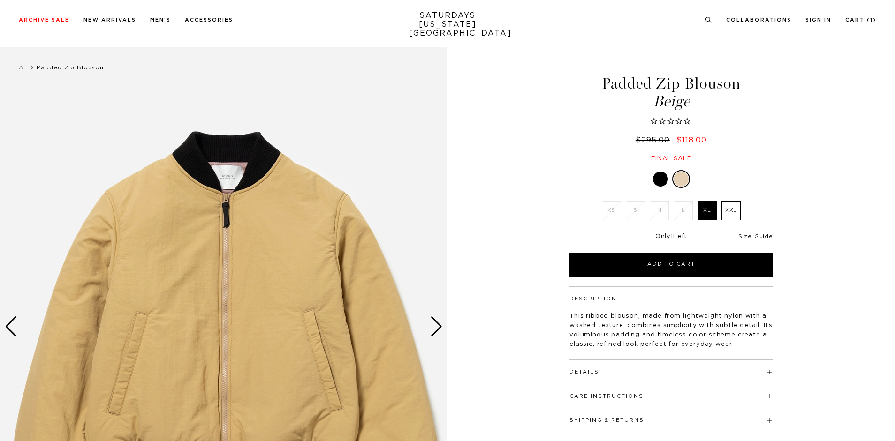
scroll to position [94, 0]
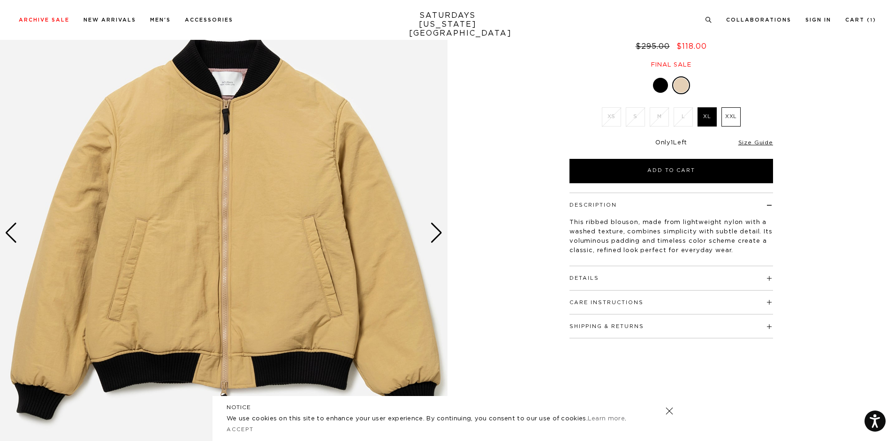
click at [438, 235] on div "Next slide" at bounding box center [436, 233] width 13 height 21
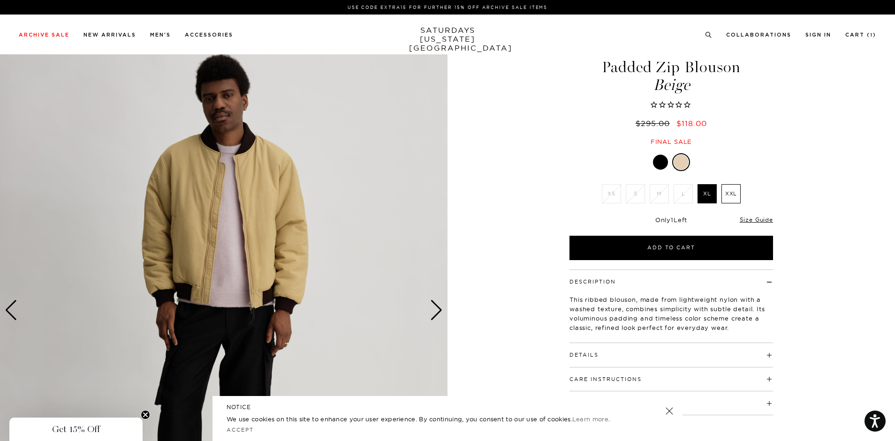
scroll to position [0, 0]
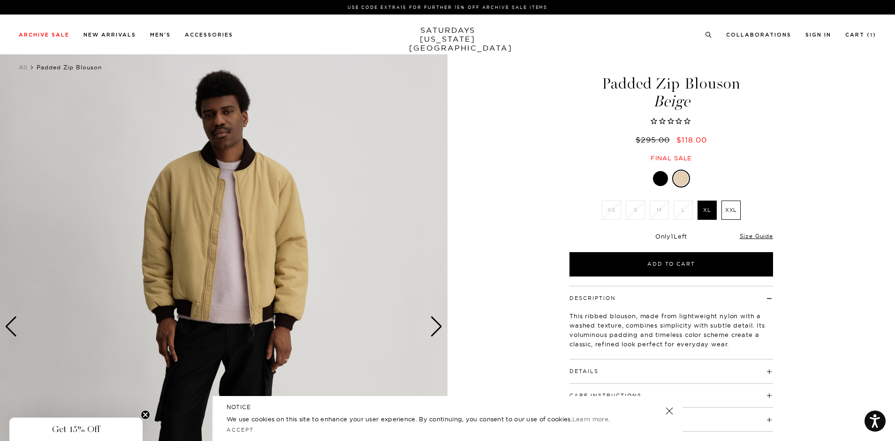
click at [430, 325] on div "Next slide" at bounding box center [436, 327] width 13 height 21
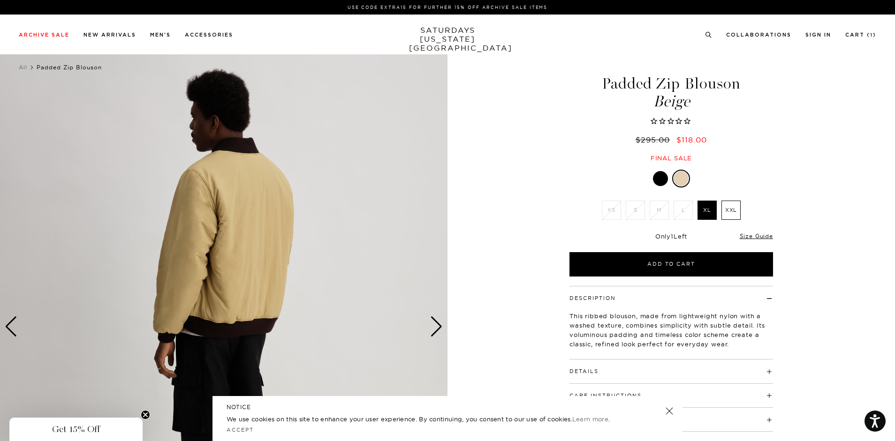
click at [430, 325] on div "Next slide" at bounding box center [436, 327] width 13 height 21
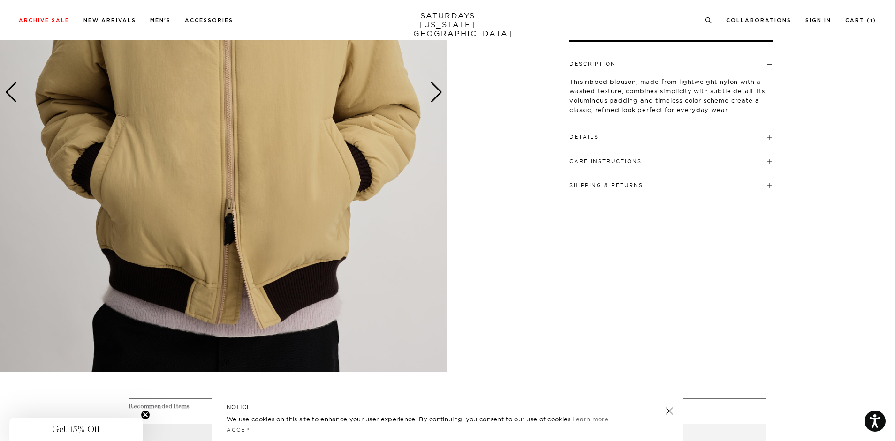
scroll to position [47, 0]
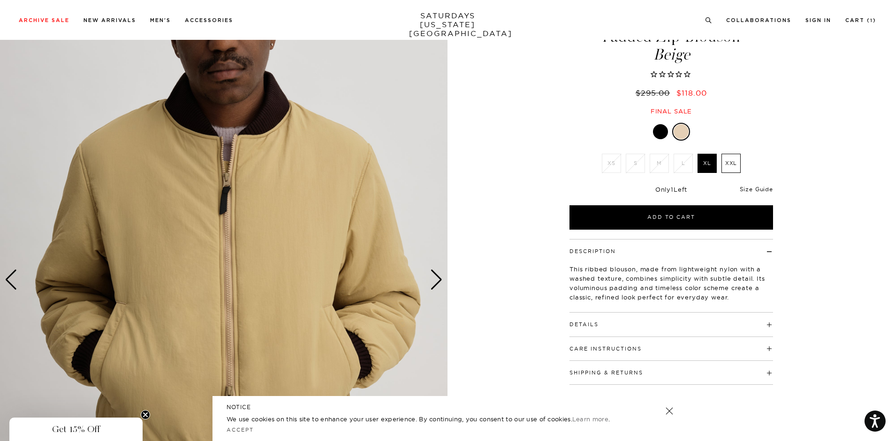
click at [769, 189] on link "Size Guide" at bounding box center [755, 189] width 33 height 7
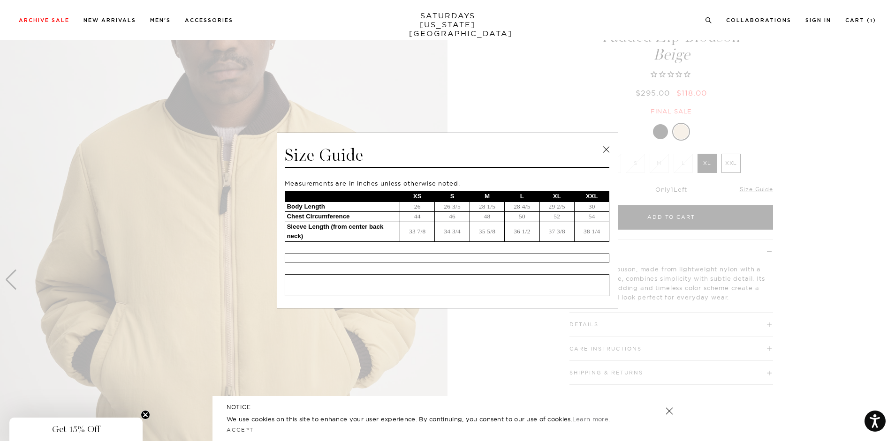
click at [606, 153] on link at bounding box center [606, 150] width 14 height 14
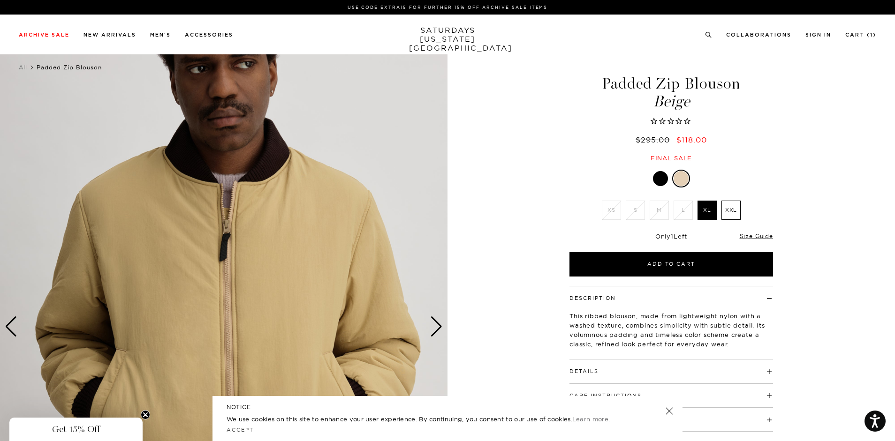
scroll to position [0, 0]
